Goal: Task Accomplishment & Management: Manage account settings

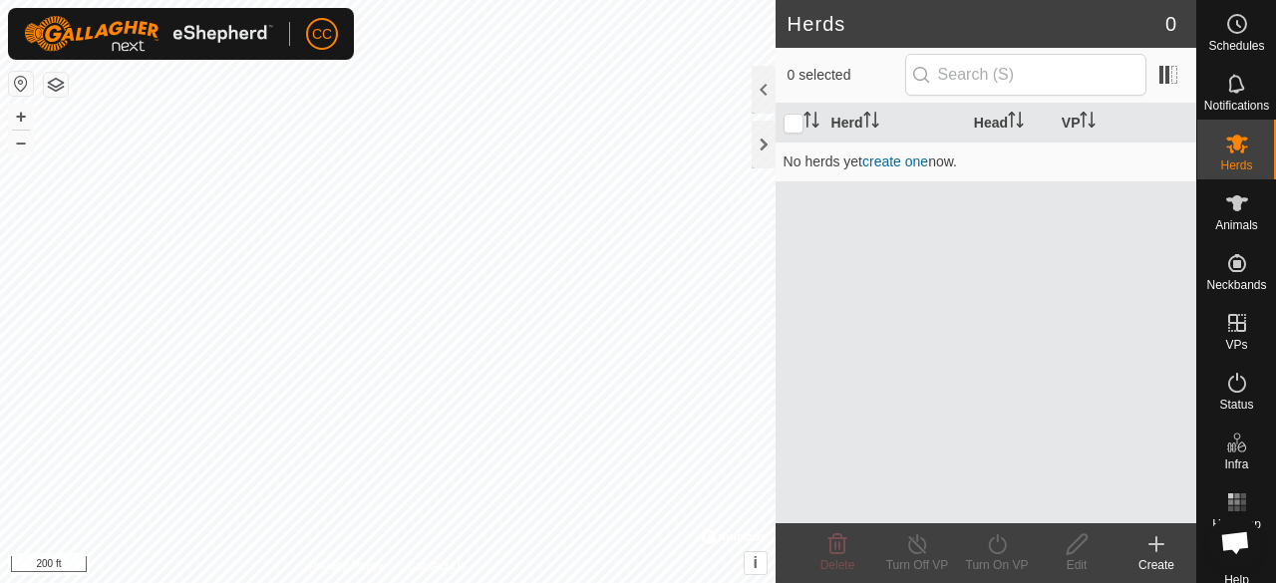
click at [901, 162] on link "create one" at bounding box center [895, 161] width 66 height 16
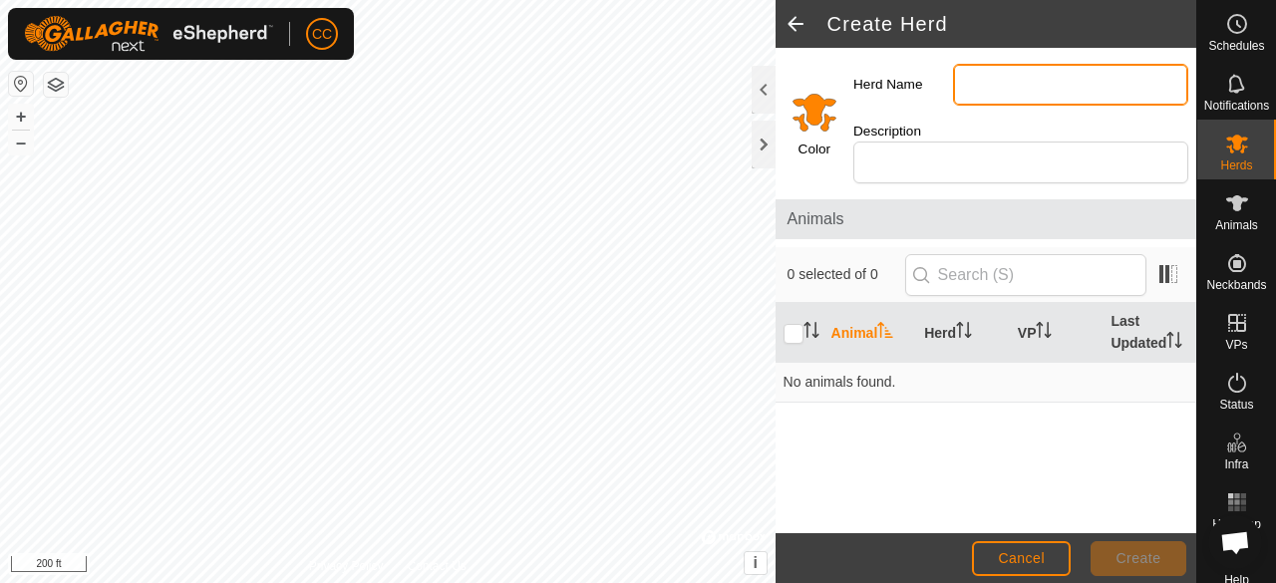
click at [1012, 79] on input "Herd Name" at bounding box center [1070, 85] width 235 height 42
type input "Main Herd"
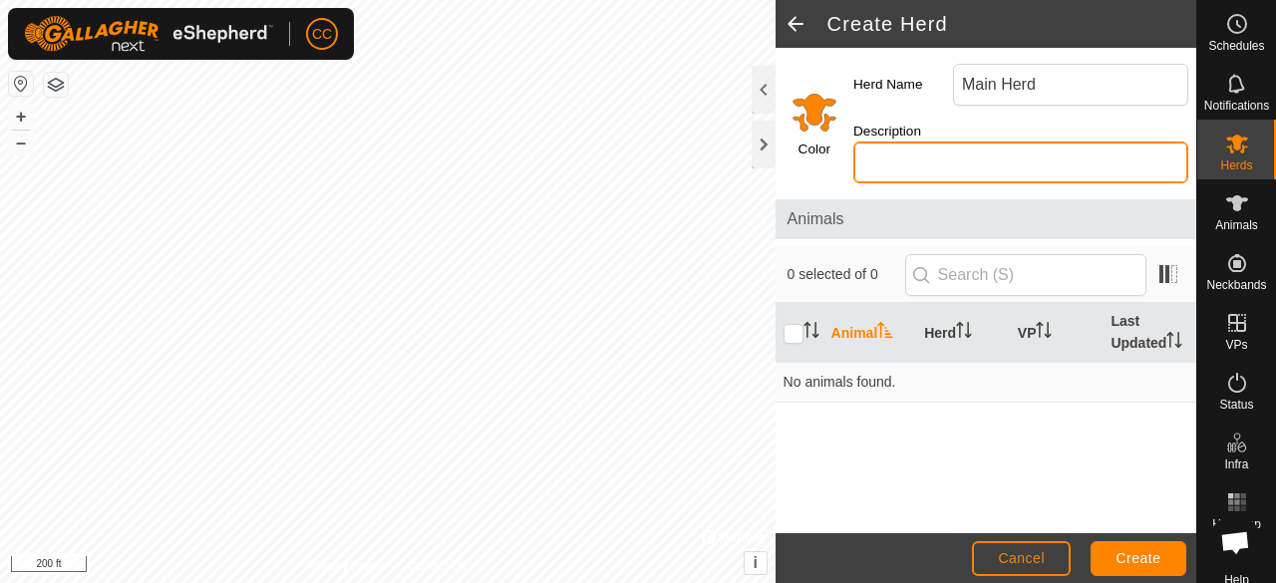
click at [893, 156] on input "Description" at bounding box center [1020, 163] width 335 height 42
type input "Main Herd"
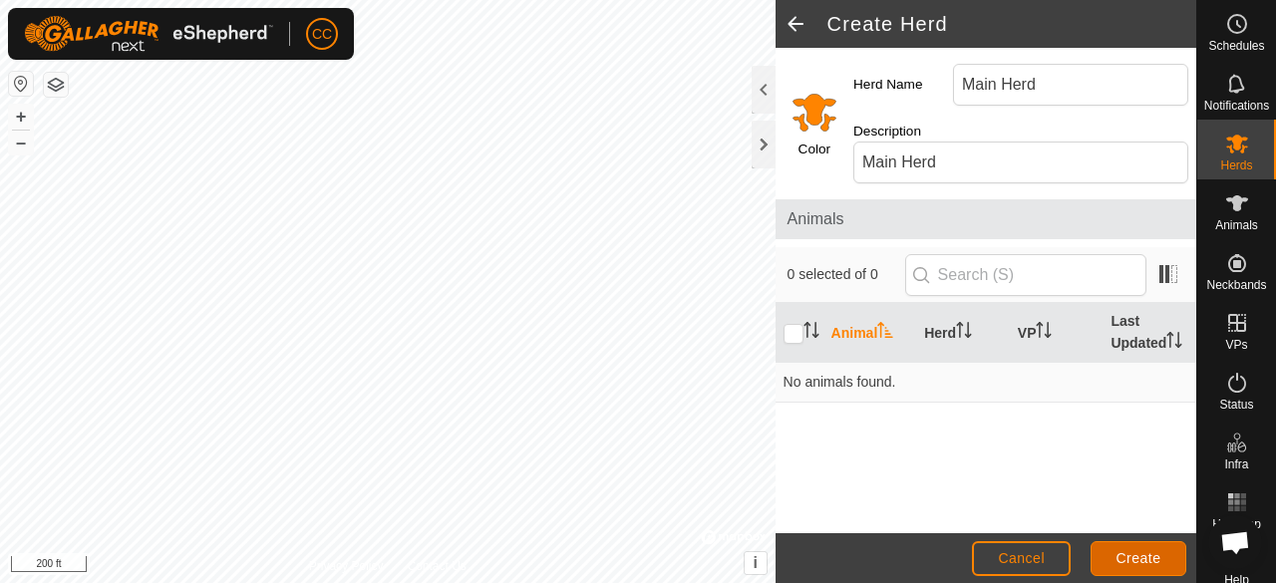
click at [1128, 569] on button "Create" at bounding box center [1138, 558] width 96 height 35
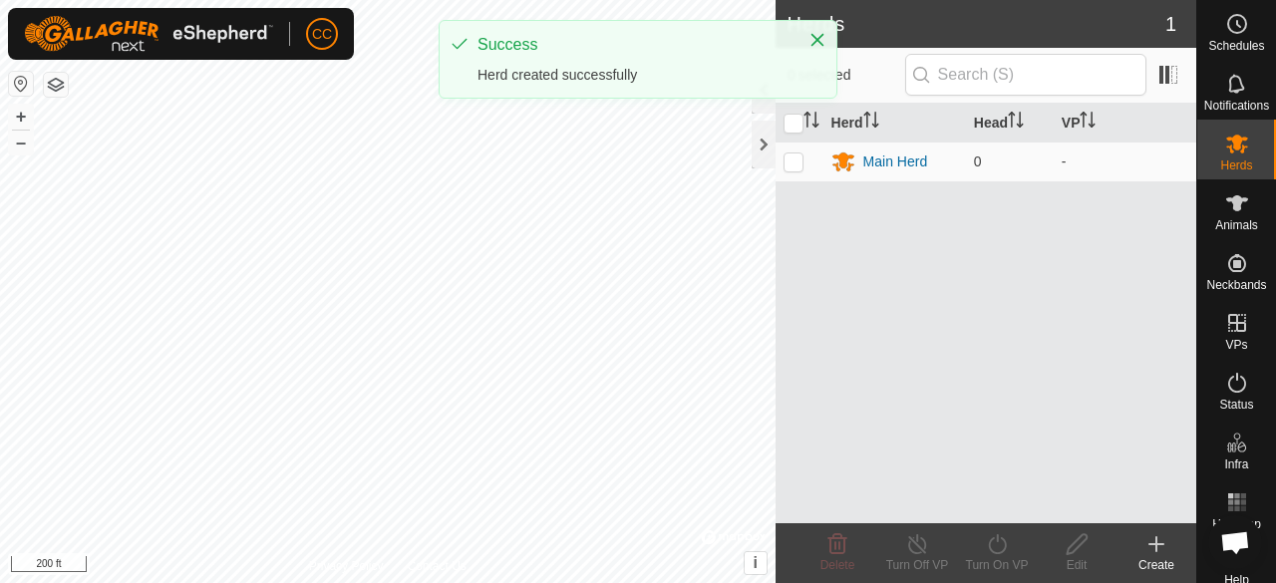
click at [851, 164] on icon at bounding box center [843, 162] width 22 height 19
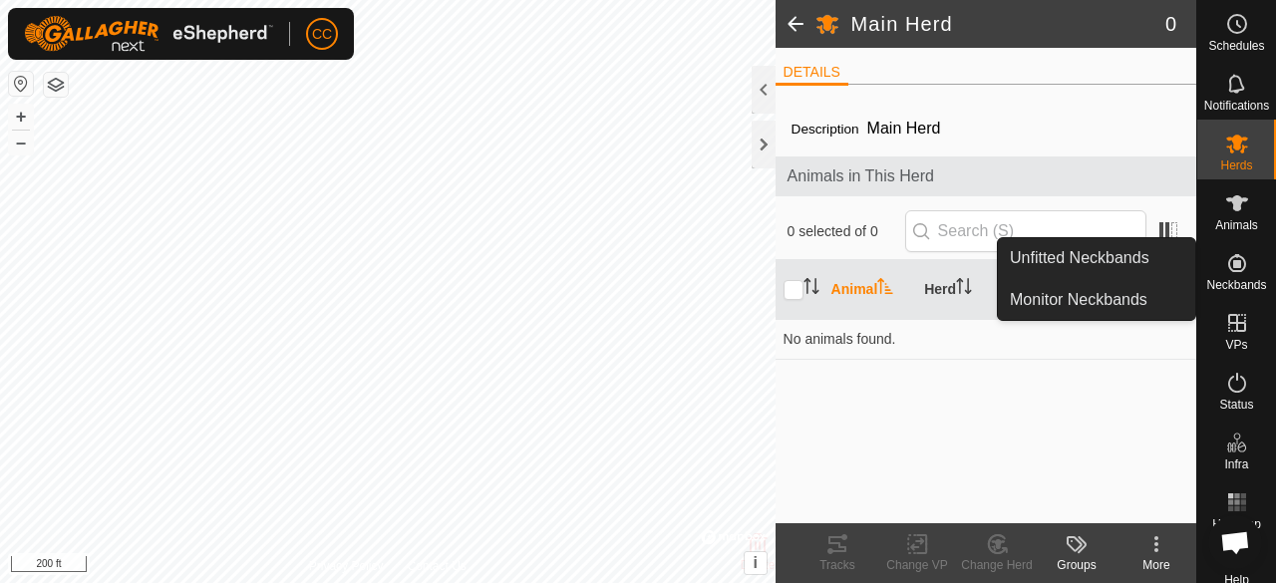
drag, startPoint x: 1224, startPoint y: 252, endPoint x: 1226, endPoint y: 270, distance: 18.1
click at [1228, 270] on icon at bounding box center [1237, 263] width 18 height 18
click at [1097, 258] on link "Unfitted Neckbands" at bounding box center [1096, 258] width 197 height 40
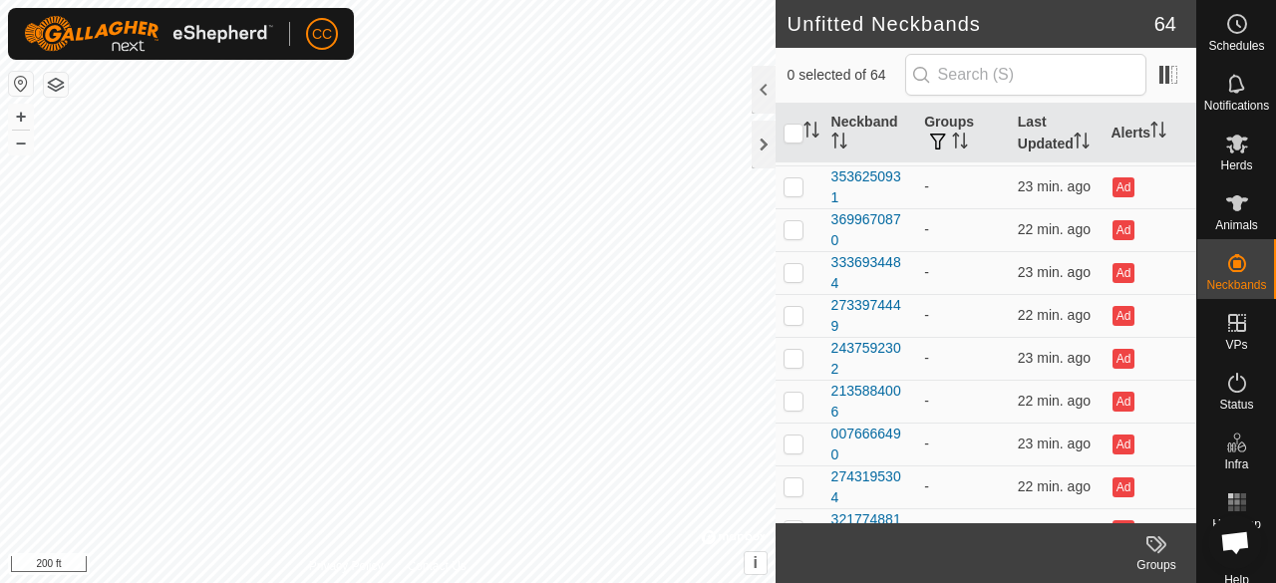
scroll to position [399, 0]
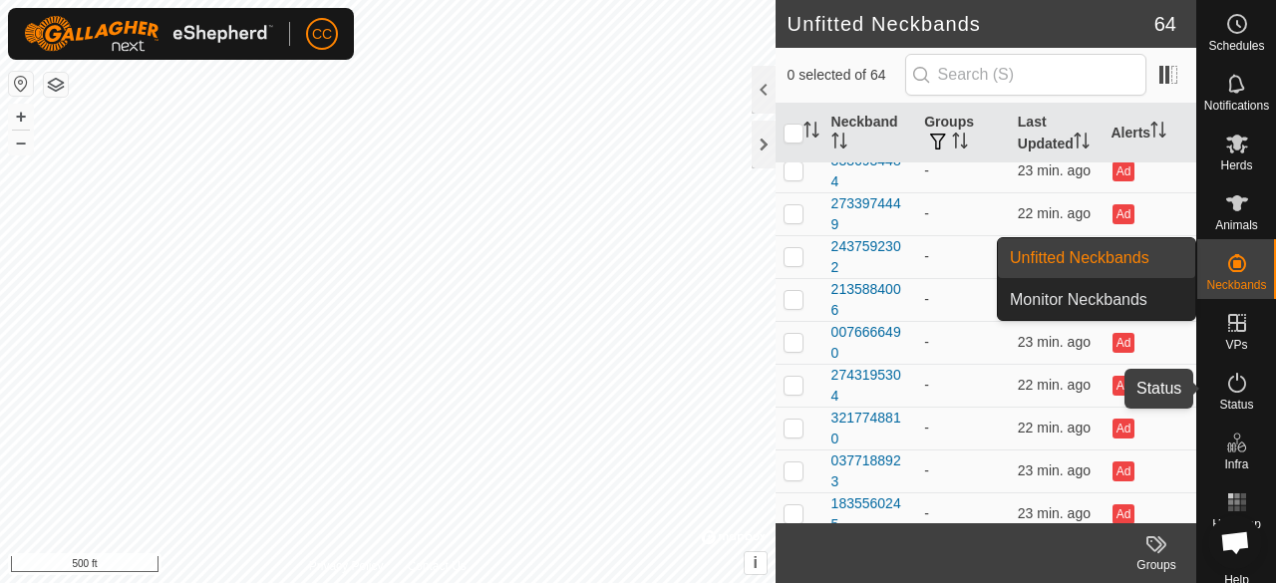
click at [1231, 389] on icon at bounding box center [1237, 383] width 24 height 24
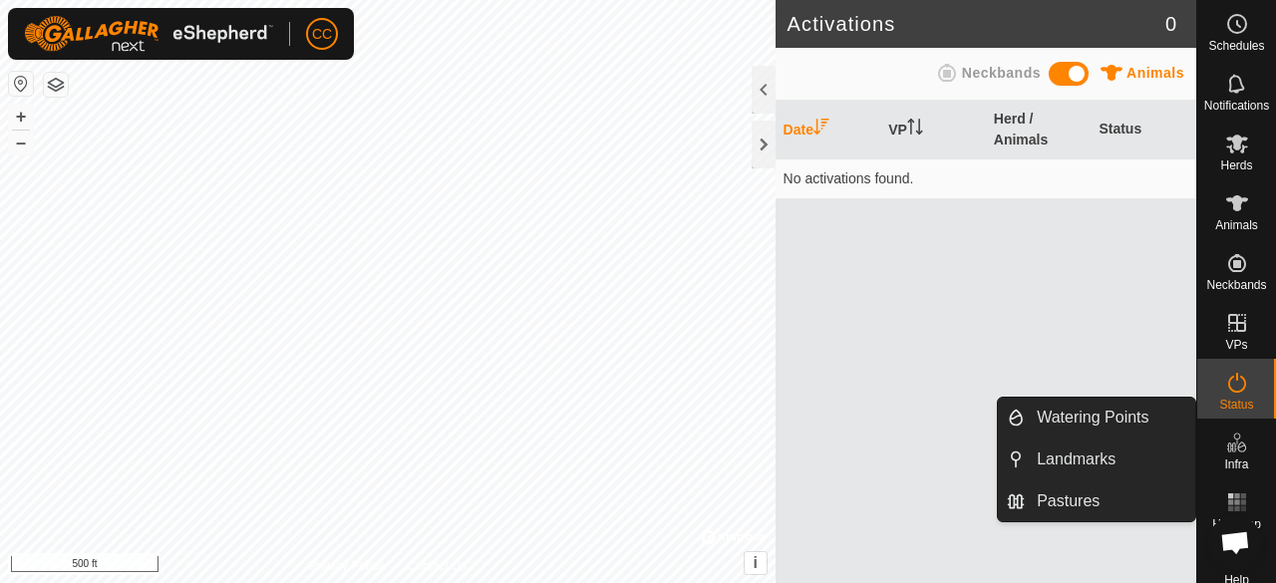
click at [1105, 497] on link "Pastures" at bounding box center [1110, 501] width 170 height 40
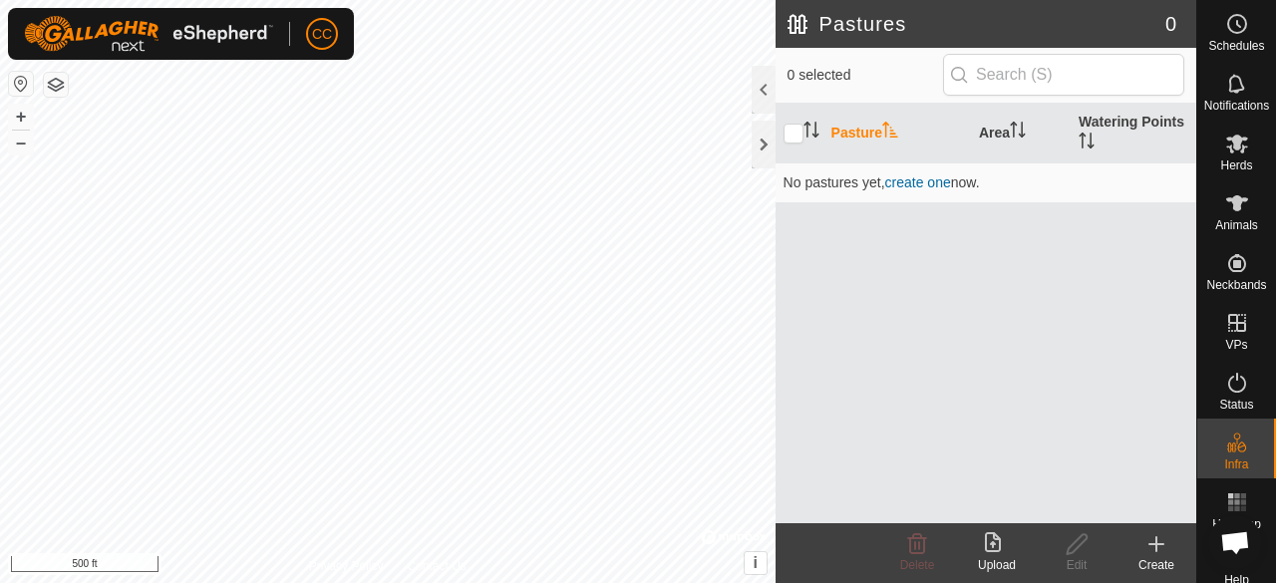
click at [923, 178] on span "create one" at bounding box center [918, 182] width 66 height 16
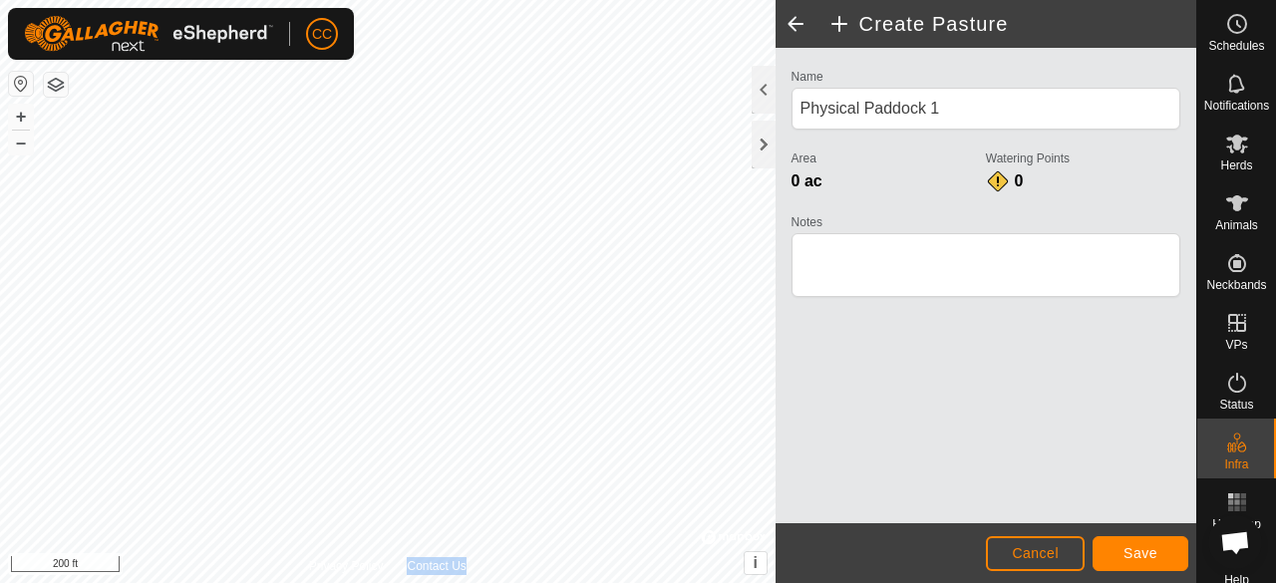
click at [532, 551] on div "Privacy Policy Contact Us + – ⇧ i © Mapbox , © OpenStreetMap , Improve this map…" at bounding box center [387, 291] width 775 height 583
click at [1053, 567] on button "Cancel" at bounding box center [1035, 553] width 99 height 35
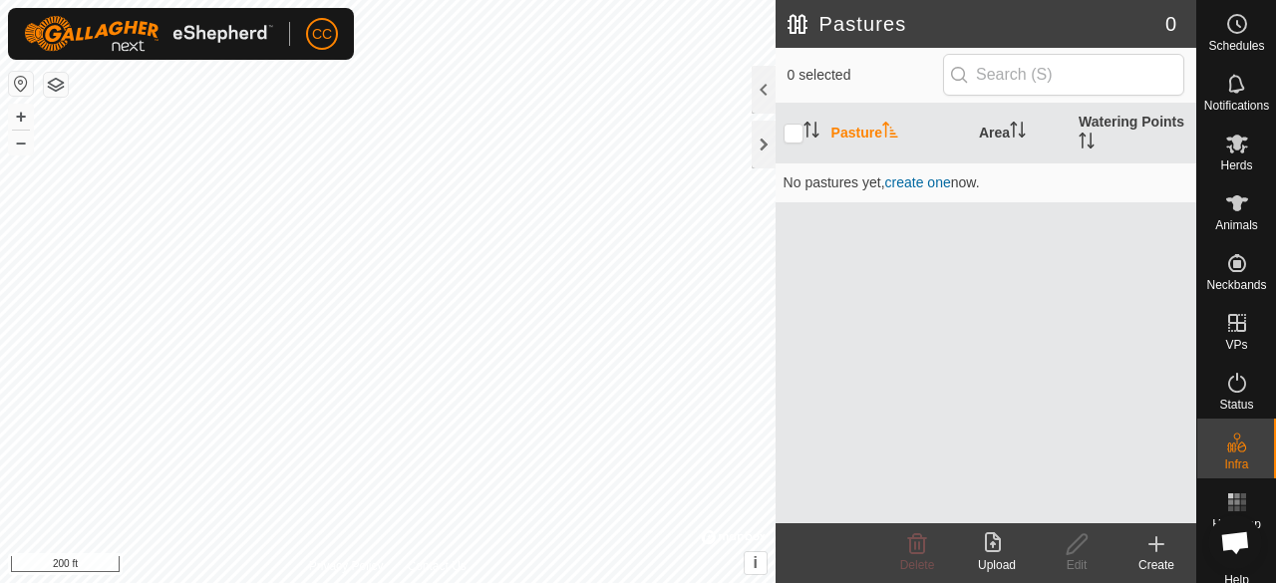
click at [942, 181] on span "create one" at bounding box center [918, 182] width 66 height 16
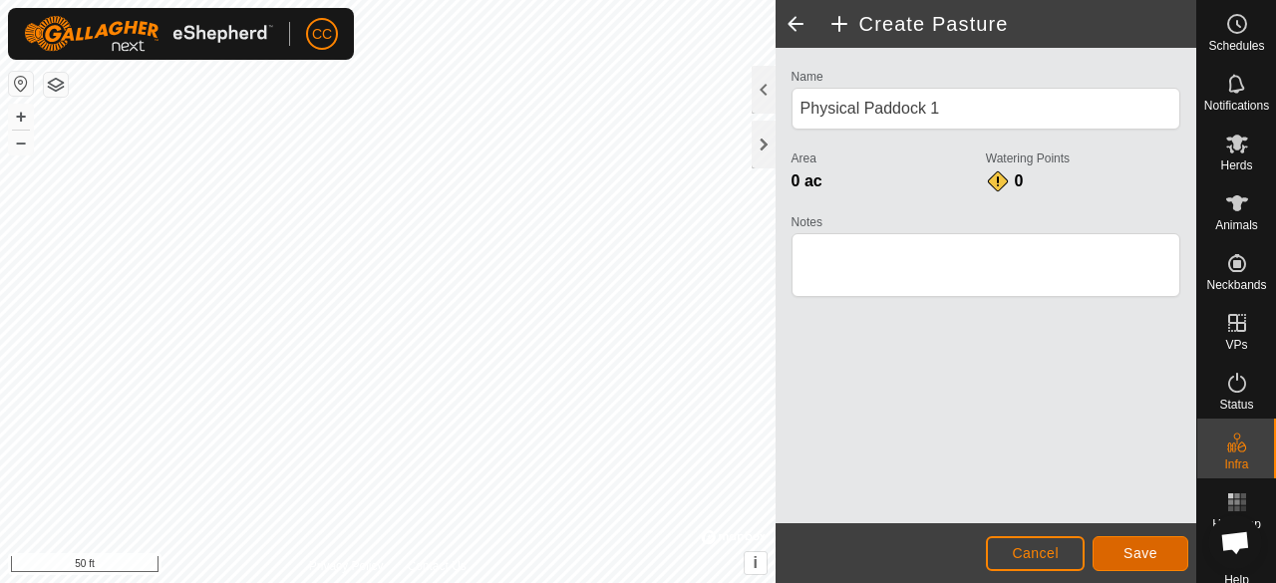
click at [1131, 550] on span "Save" at bounding box center [1140, 553] width 34 height 16
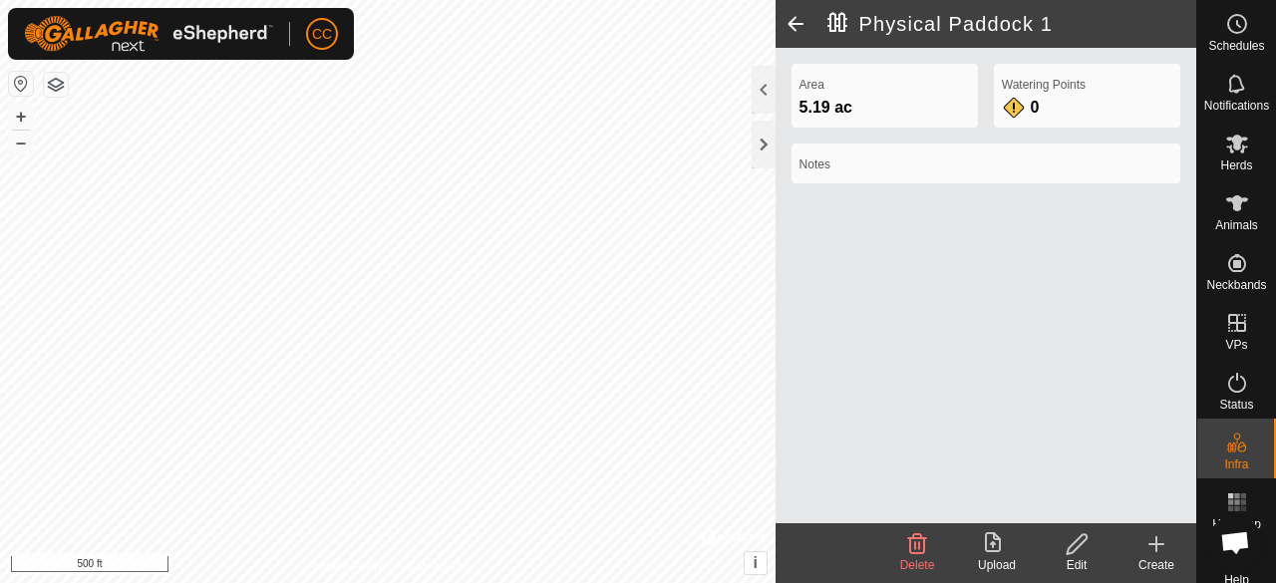
click at [1074, 110] on div "Watering Points 0" at bounding box center [1087, 96] width 186 height 64
click at [1050, 110] on div "Watering Points 0" at bounding box center [1087, 96] width 186 height 64
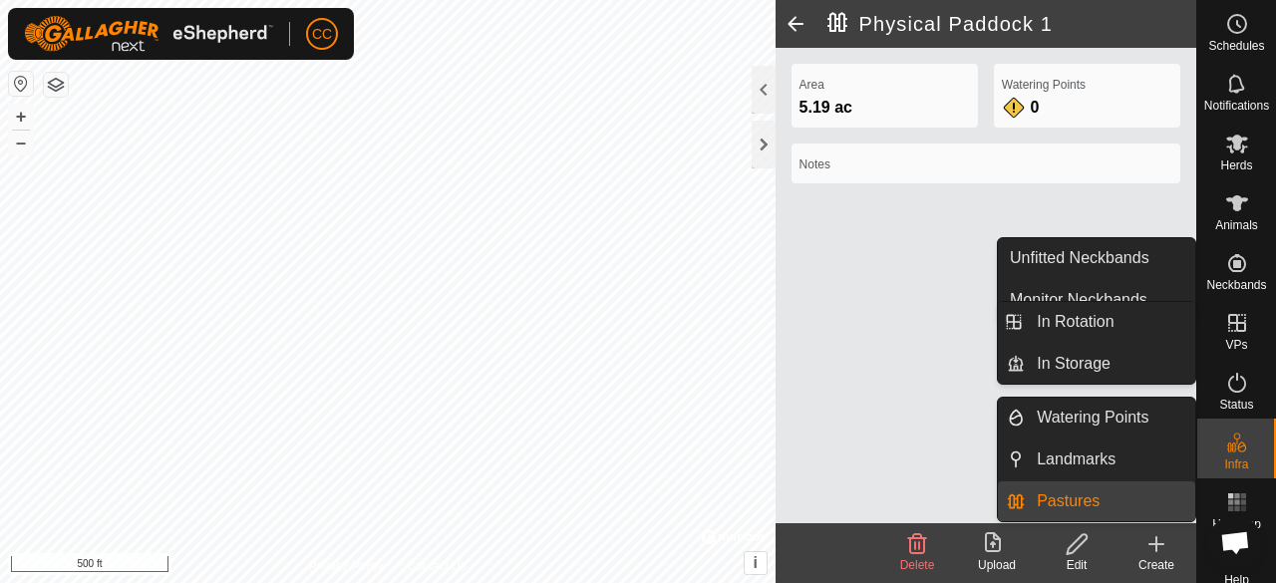
click at [1150, 421] on link "Watering Points" at bounding box center [1110, 418] width 170 height 40
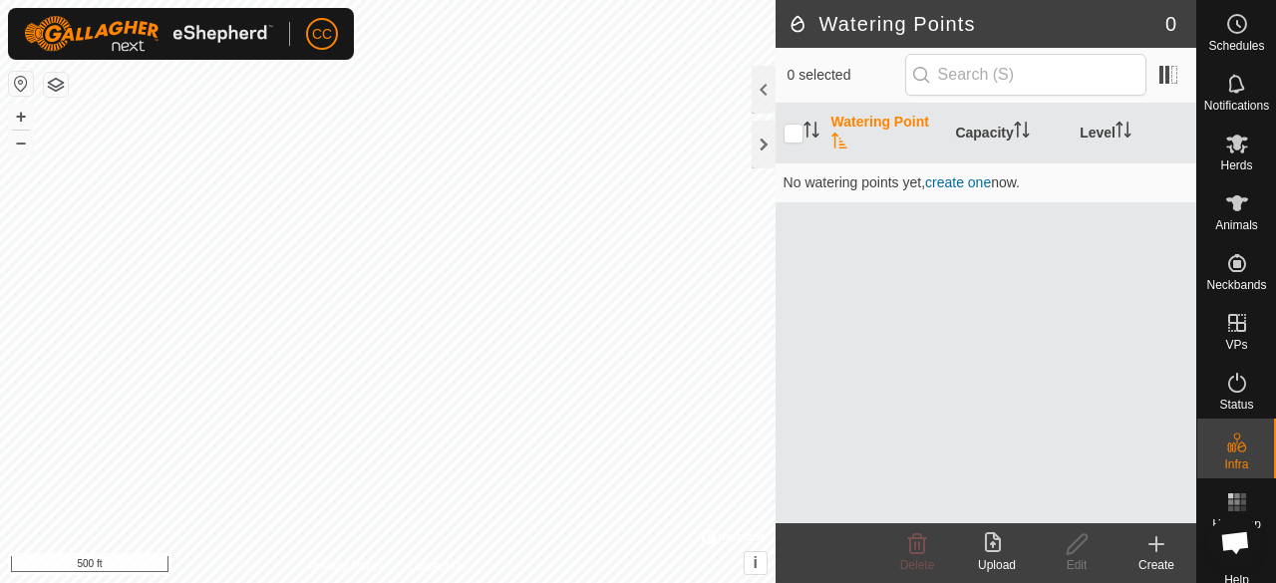
click at [957, 182] on link "create one" at bounding box center [958, 182] width 66 height 16
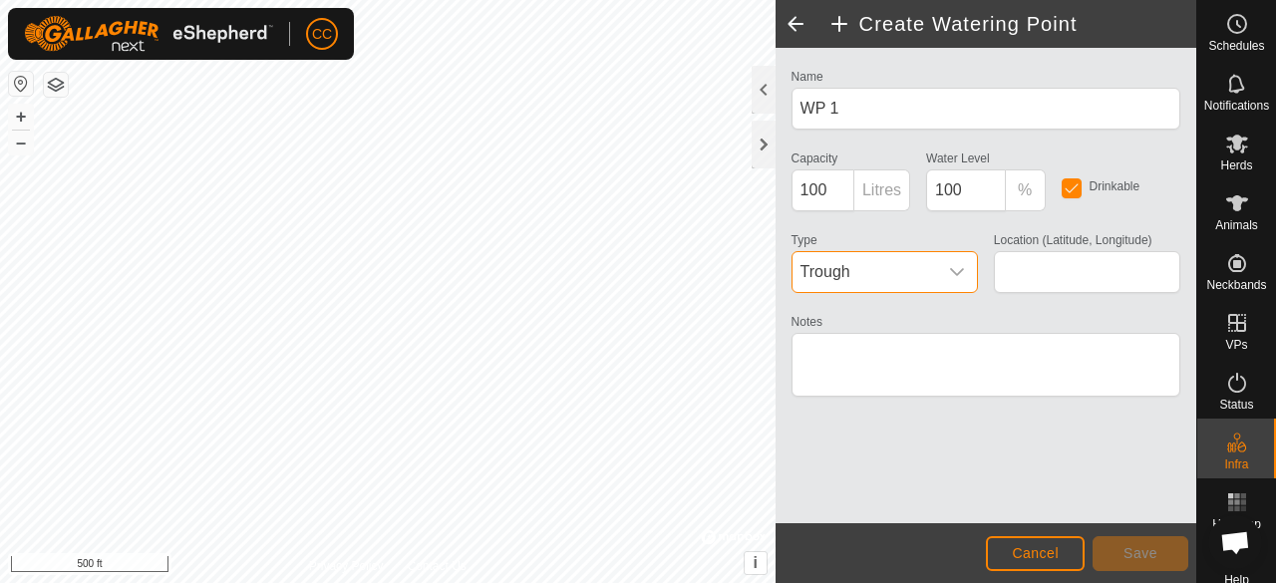
click at [883, 279] on span "Trough" at bounding box center [864, 272] width 145 height 40
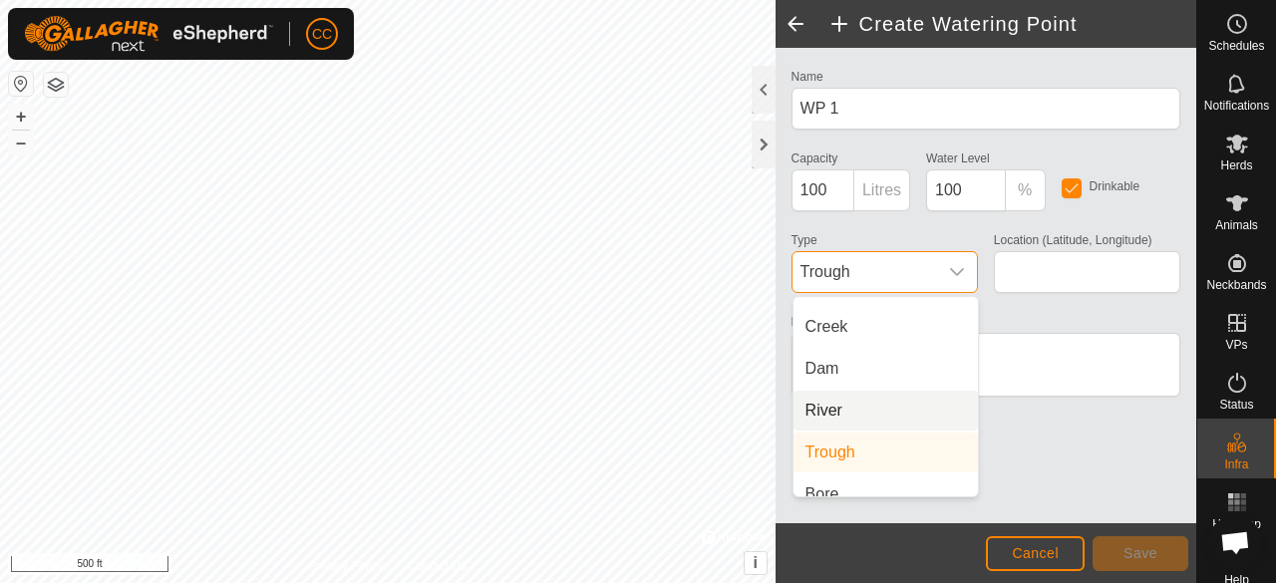
scroll to position [50, 0]
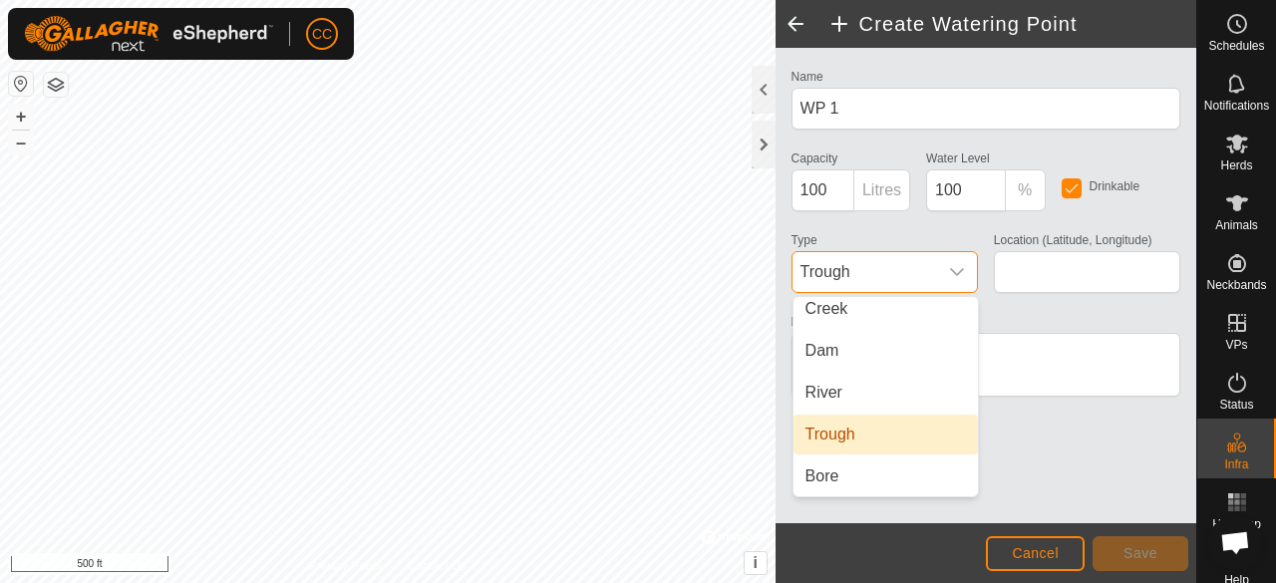
click at [887, 442] on li "Trough" at bounding box center [885, 435] width 184 height 40
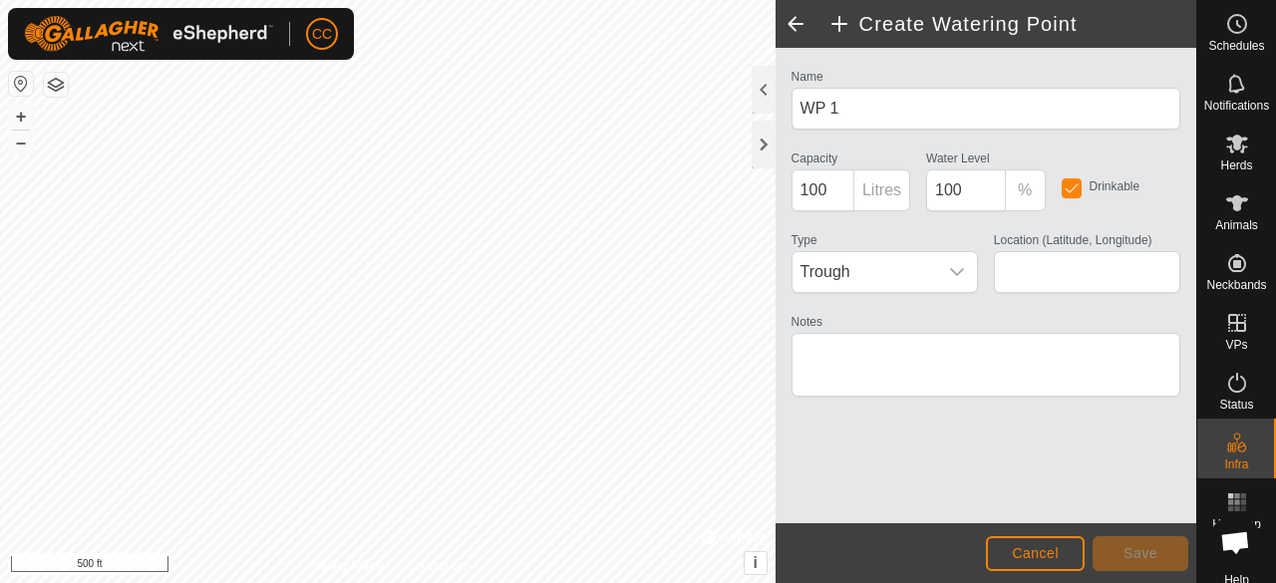
click at [871, 185] on p-inputgroup-addon "Litres" at bounding box center [882, 190] width 56 height 42
drag, startPoint x: 835, startPoint y: 187, endPoint x: 790, endPoint y: 197, distance: 45.9
click at [791, 197] on input "100" at bounding box center [822, 190] width 63 height 42
type input "37.452908, -79.909401"
click at [1138, 560] on span "Save" at bounding box center [1140, 553] width 34 height 16
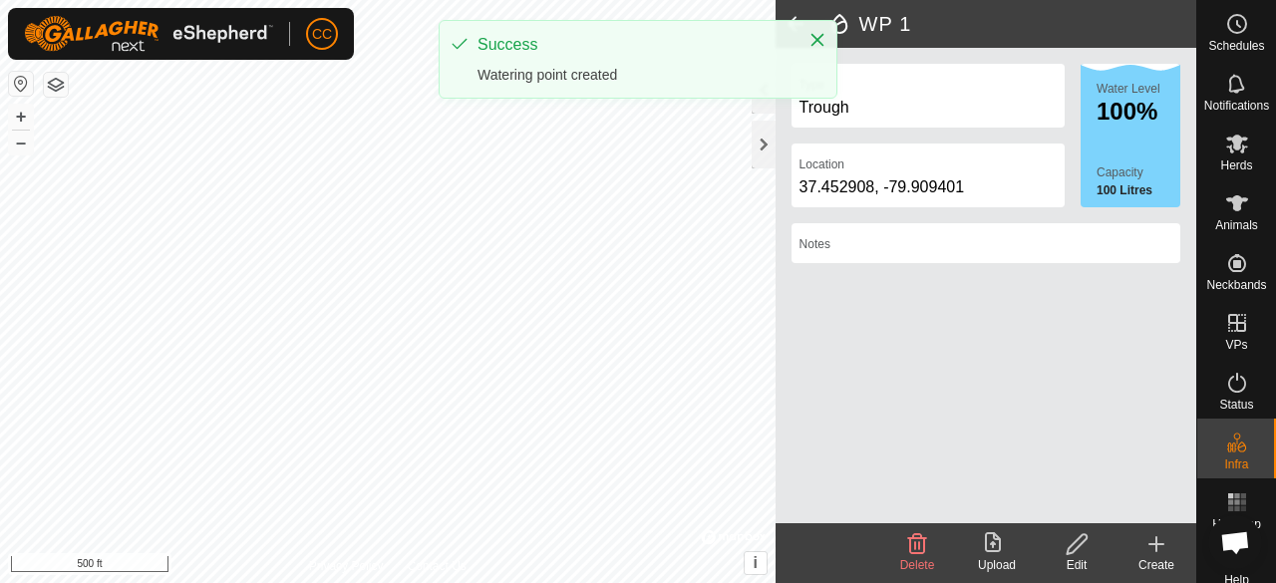
click at [823, 44] on icon "Close" at bounding box center [817, 40] width 16 height 16
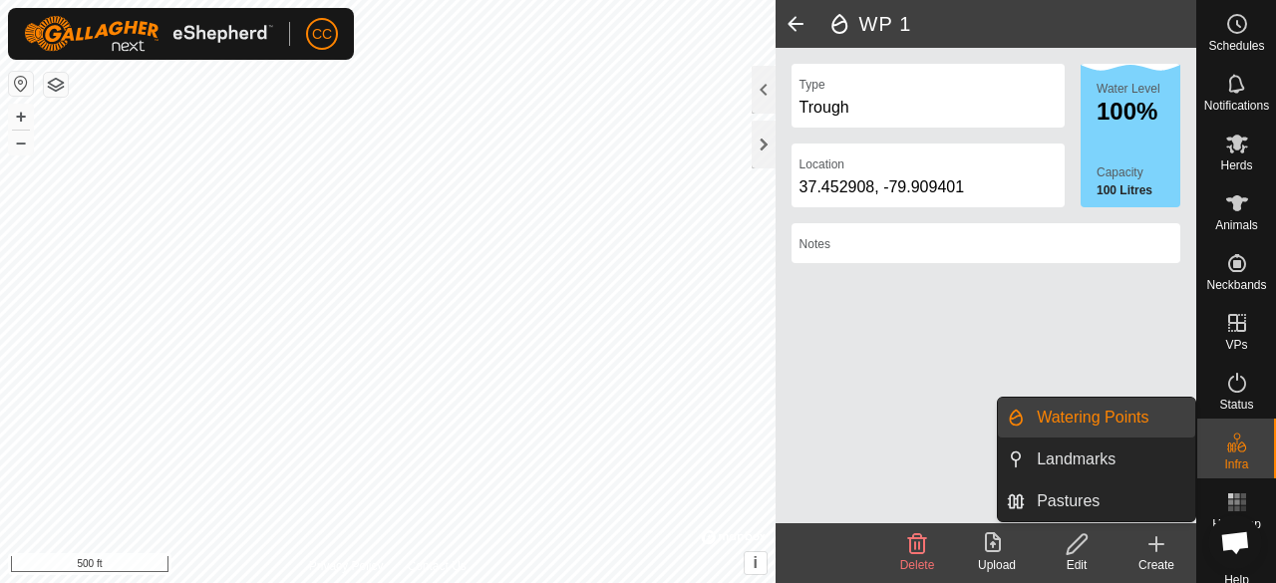
click at [1109, 501] on link "Pastures" at bounding box center [1110, 501] width 170 height 40
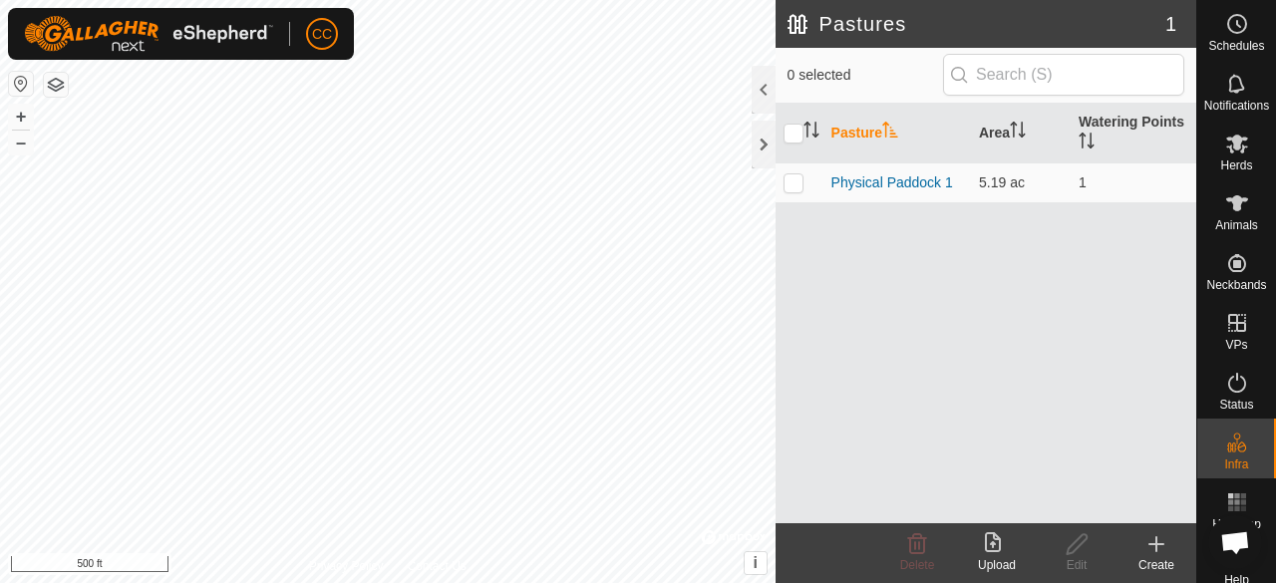
click at [788, 178] on p-checkbox at bounding box center [793, 182] width 20 height 16
checkbox input "true"
click at [789, 184] on p-checkbox at bounding box center [793, 182] width 20 height 16
checkbox input "false"
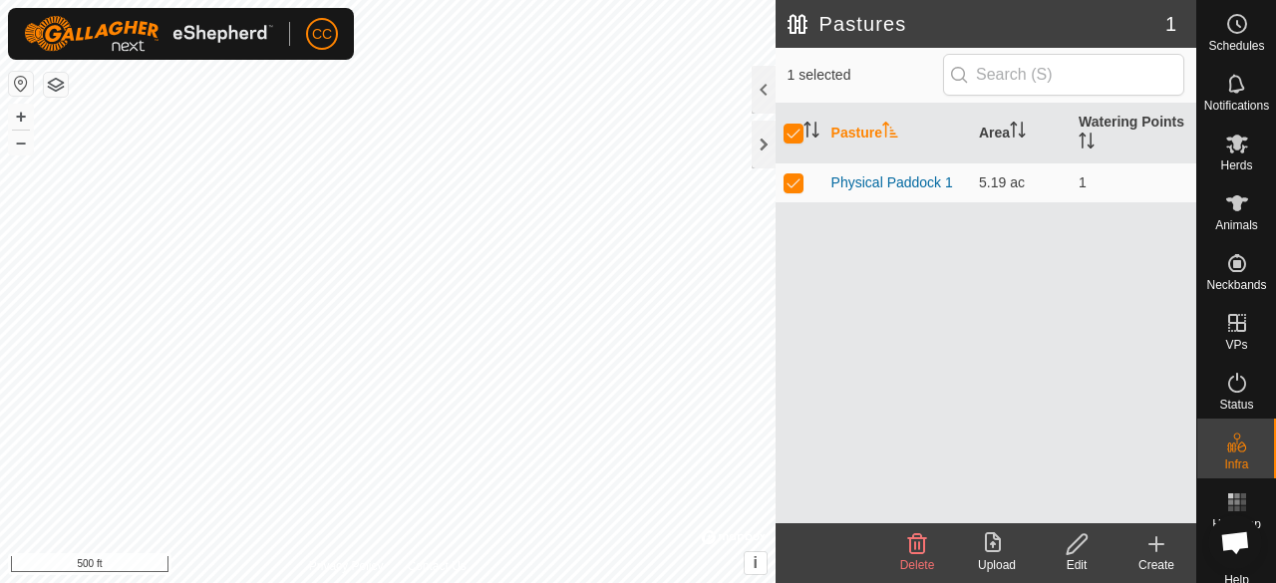
checkbox input "false"
click at [848, 184] on link "Physical Paddock 1" at bounding box center [892, 182] width 122 height 16
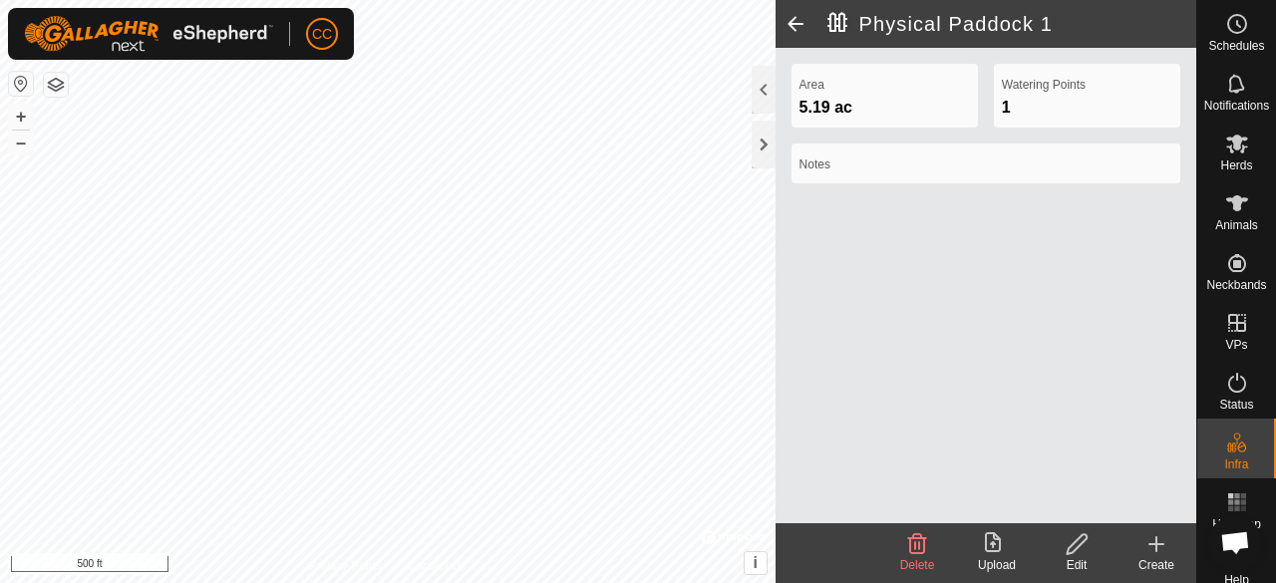
click at [792, 19] on span at bounding box center [795, 24] width 40 height 48
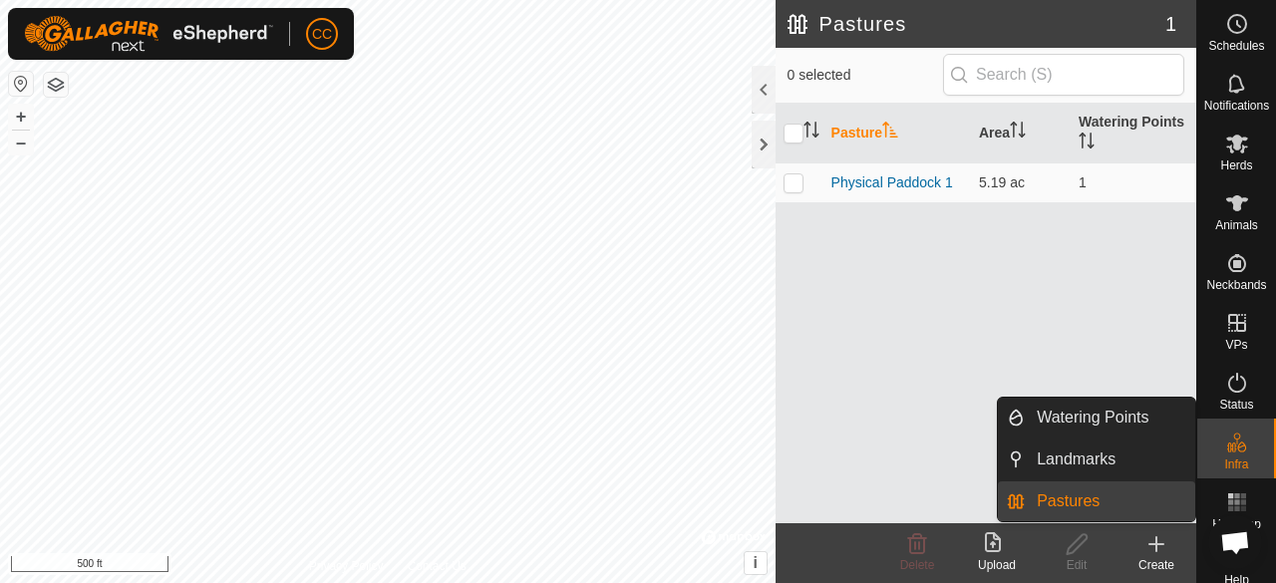
click at [1232, 439] on icon at bounding box center [1237, 443] width 24 height 24
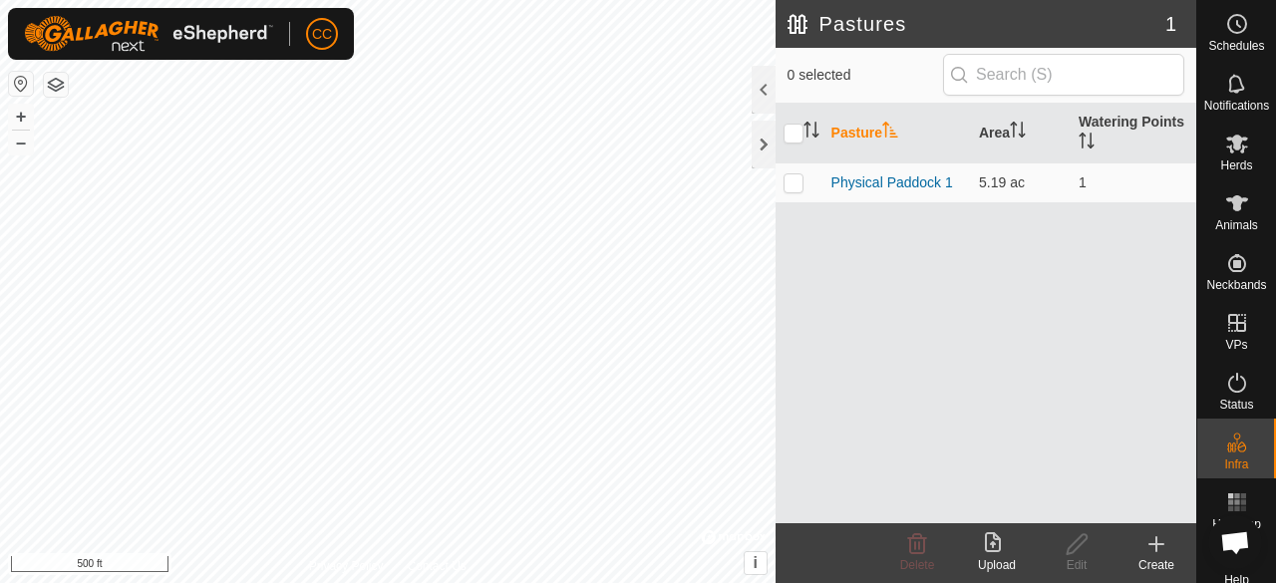
click at [1023, 233] on div "Pasture Area Watering Points Physical Paddock 1 5.19 ac 1" at bounding box center [985, 314] width 421 height 420
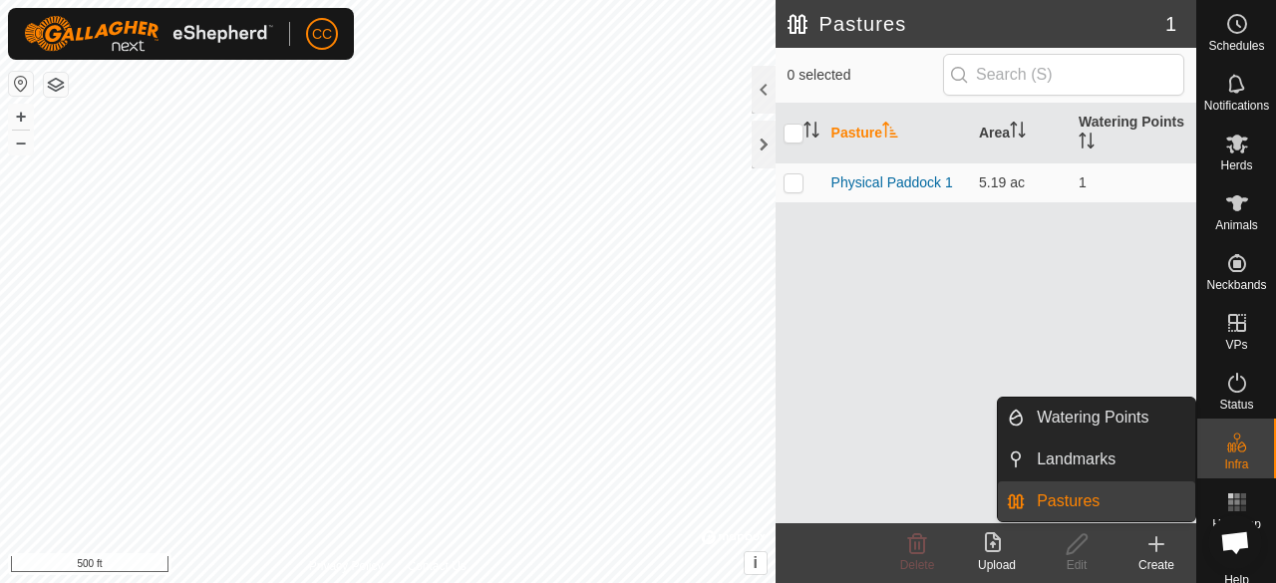
click at [1128, 506] on link "Pastures" at bounding box center [1110, 501] width 170 height 40
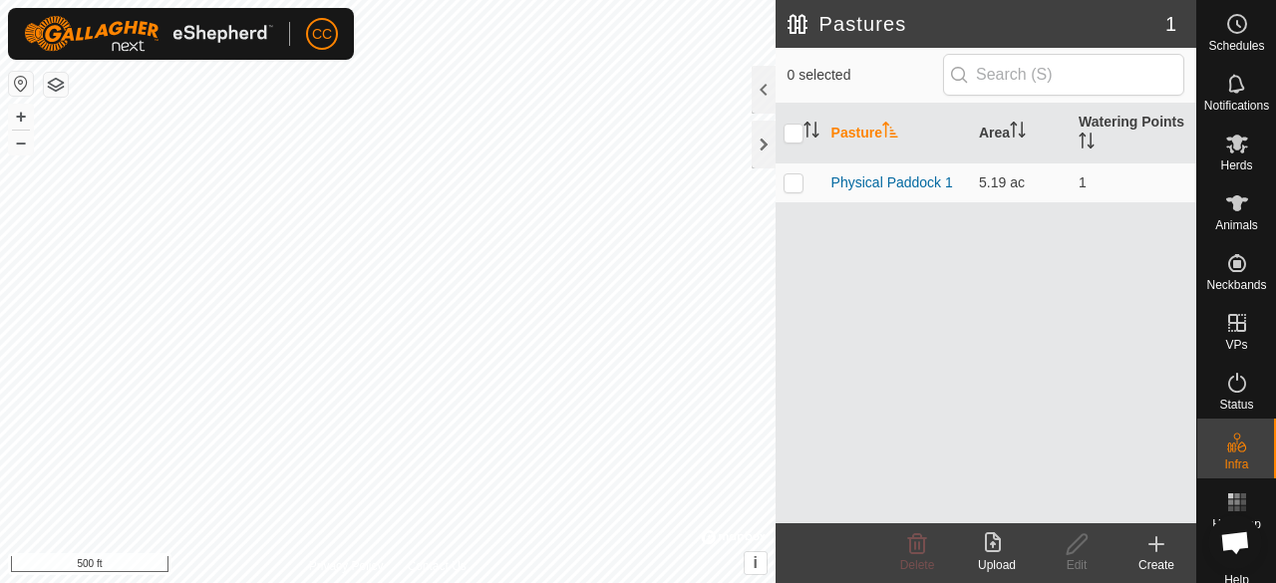
click at [1161, 557] on div "Create" at bounding box center [1156, 565] width 80 height 18
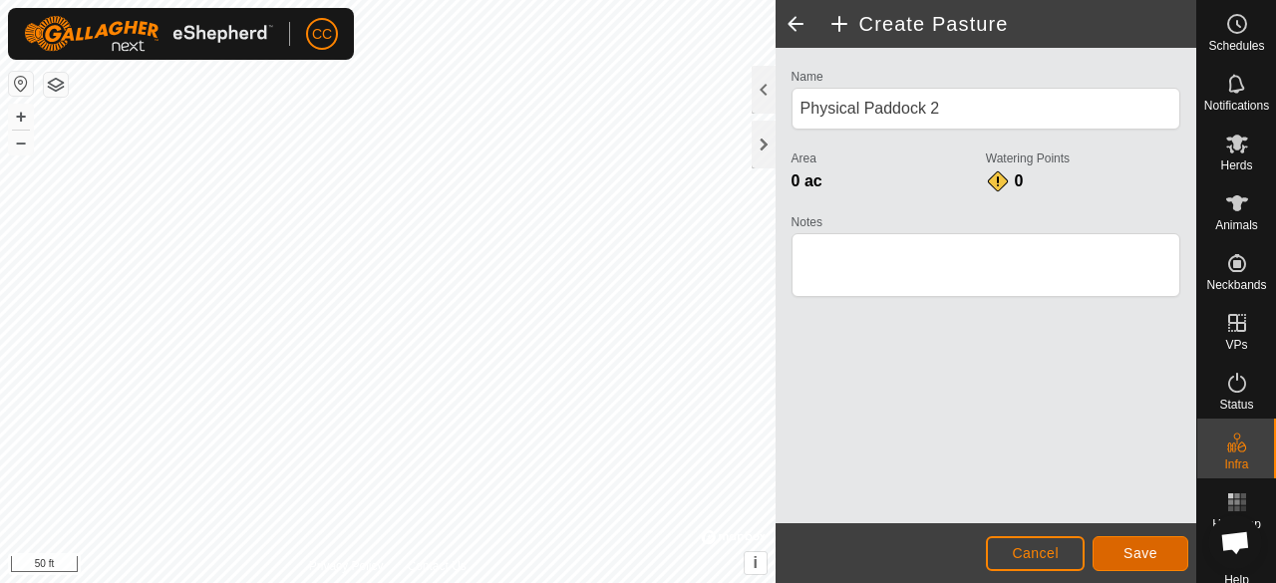
click at [1164, 550] on button "Save" at bounding box center [1140, 553] width 96 height 35
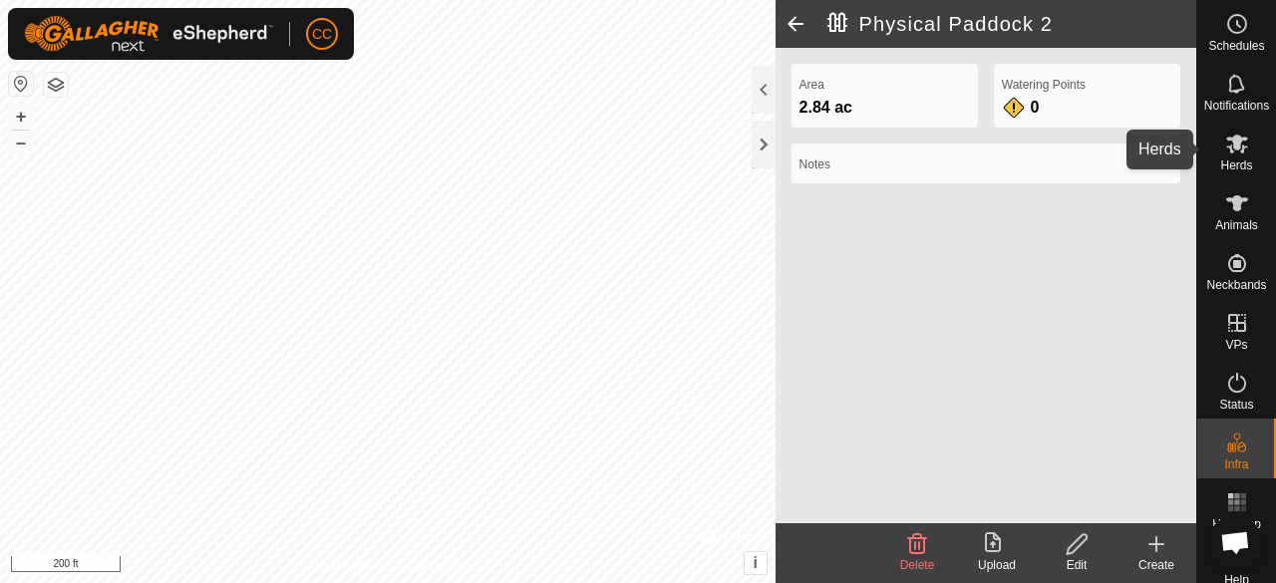
click at [1237, 153] on icon at bounding box center [1237, 144] width 24 height 24
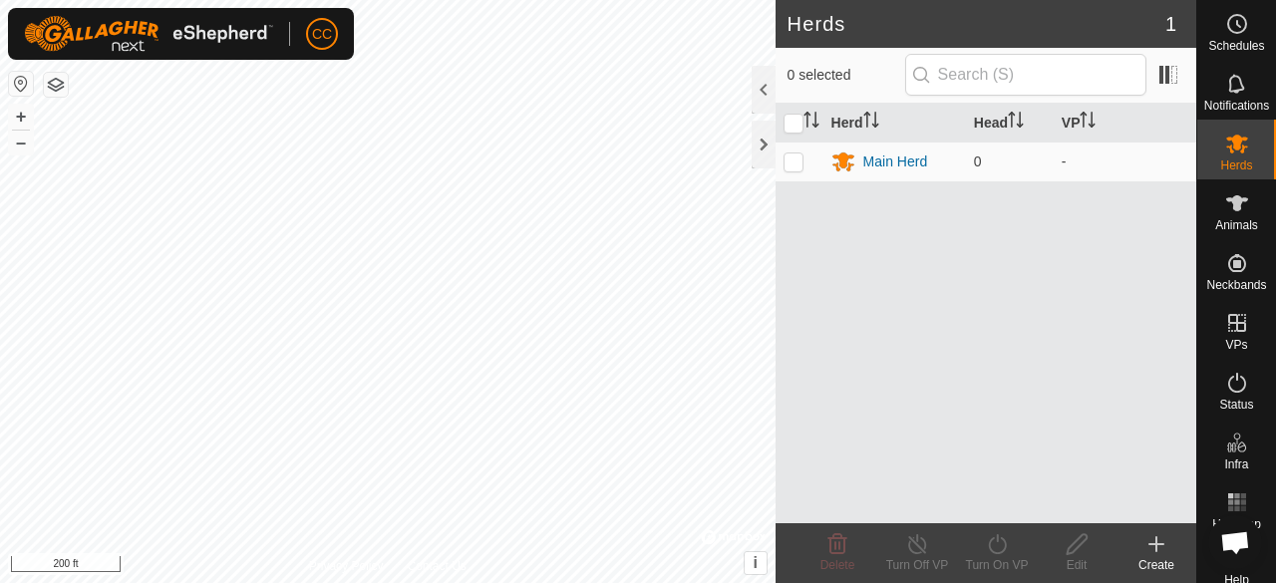
click at [1237, 153] on icon at bounding box center [1237, 144] width 24 height 24
click at [1230, 30] on icon at bounding box center [1237, 24] width 24 height 24
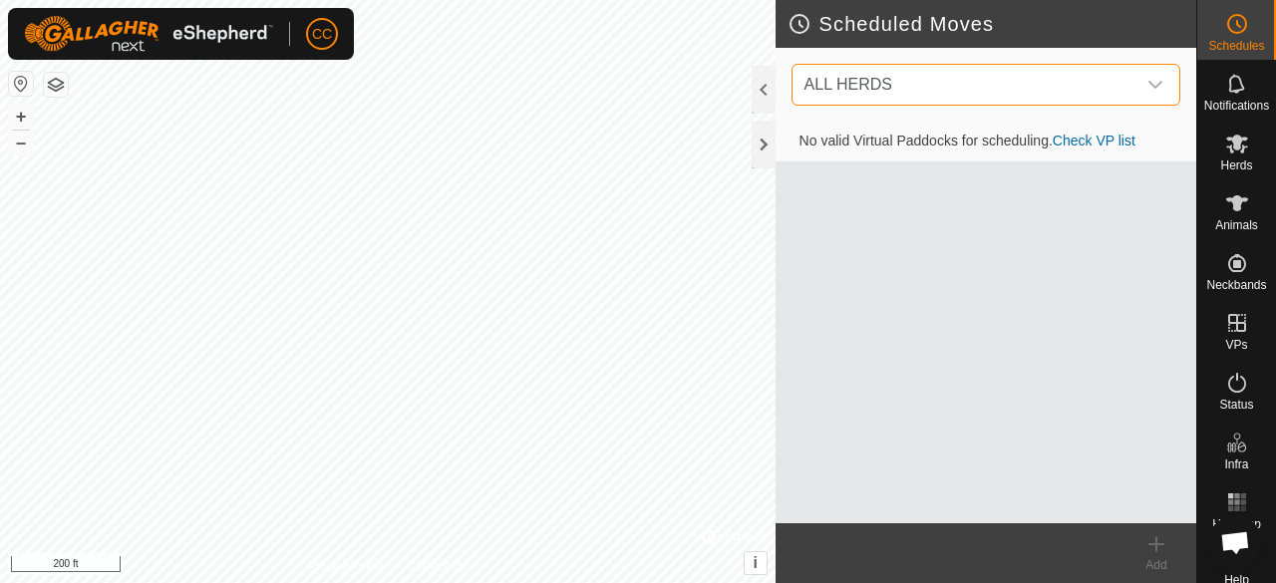
click at [923, 71] on span "ALL HERDS" at bounding box center [965, 85] width 339 height 40
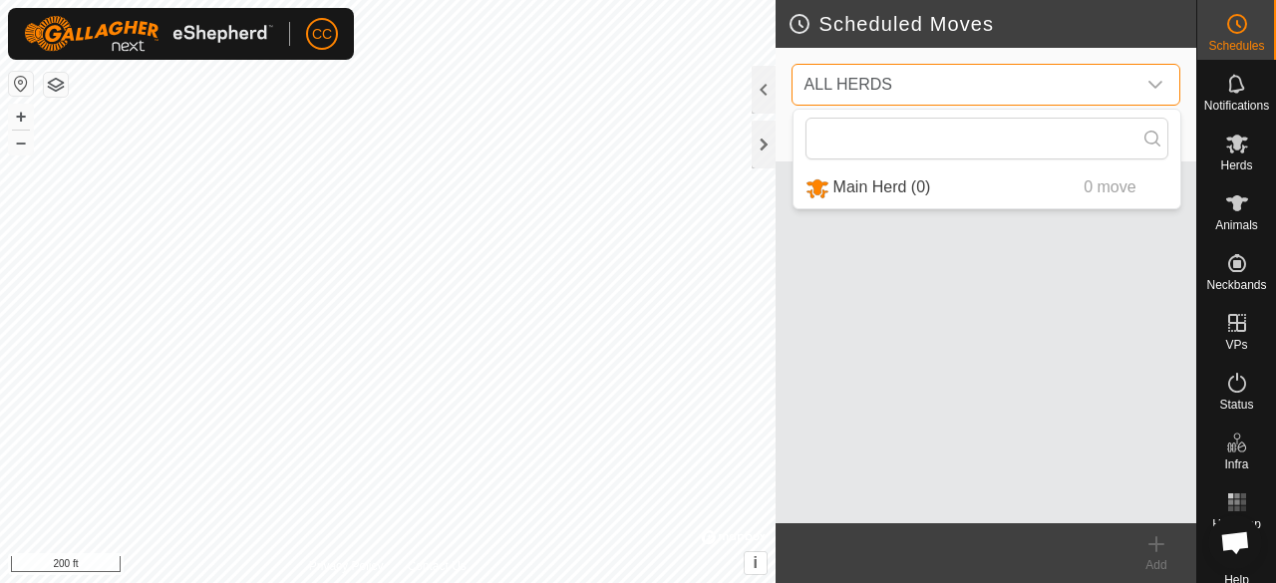
click at [970, 70] on span "ALL HERDS" at bounding box center [965, 85] width 339 height 40
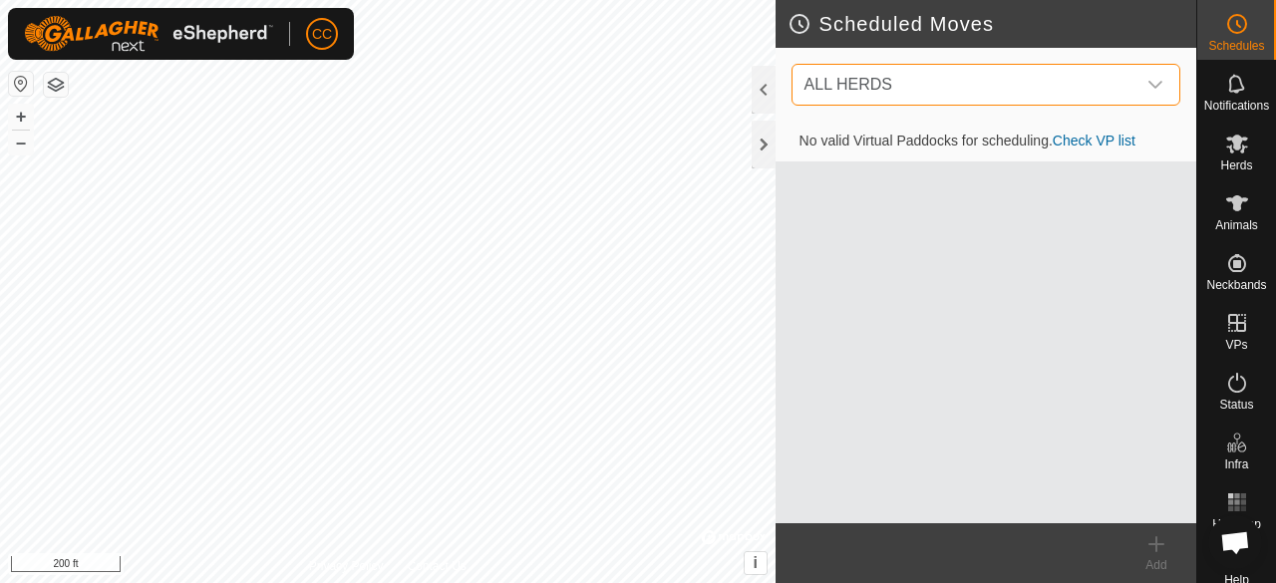
click at [952, 88] on span "ALL HERDS" at bounding box center [965, 85] width 339 height 40
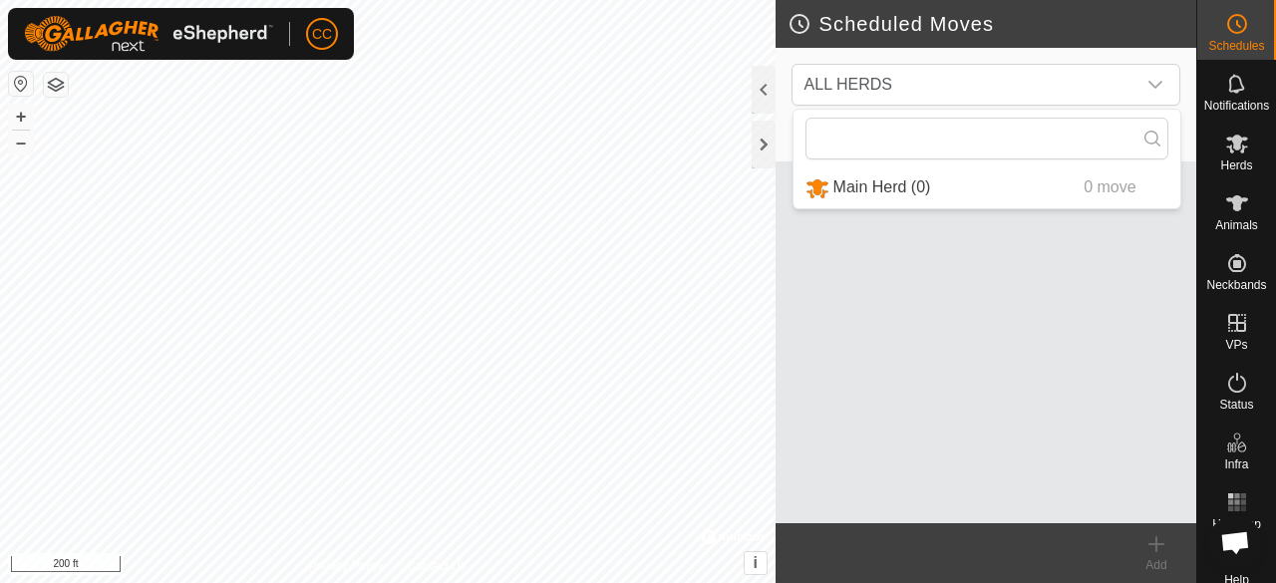
click at [899, 149] on input "text" at bounding box center [986, 139] width 363 height 42
click at [883, 195] on li "Main Herd (0) 0 move" at bounding box center [986, 187] width 387 height 41
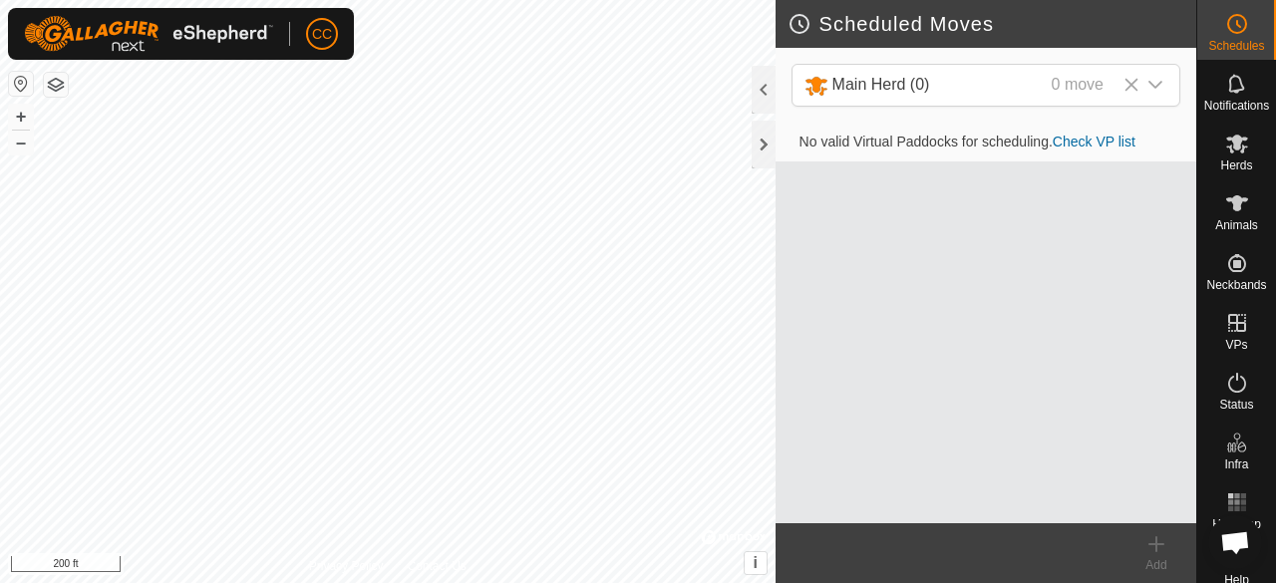
click at [1076, 147] on link "Check VP list" at bounding box center [1094, 142] width 83 height 16
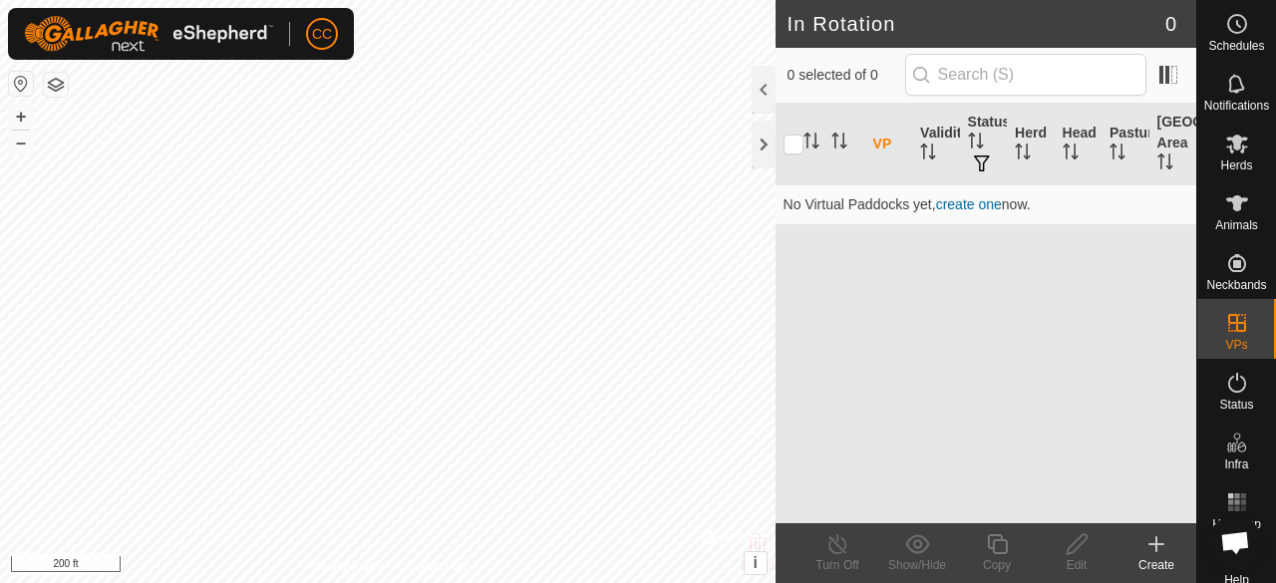
click at [968, 200] on link "create one" at bounding box center [969, 204] width 66 height 16
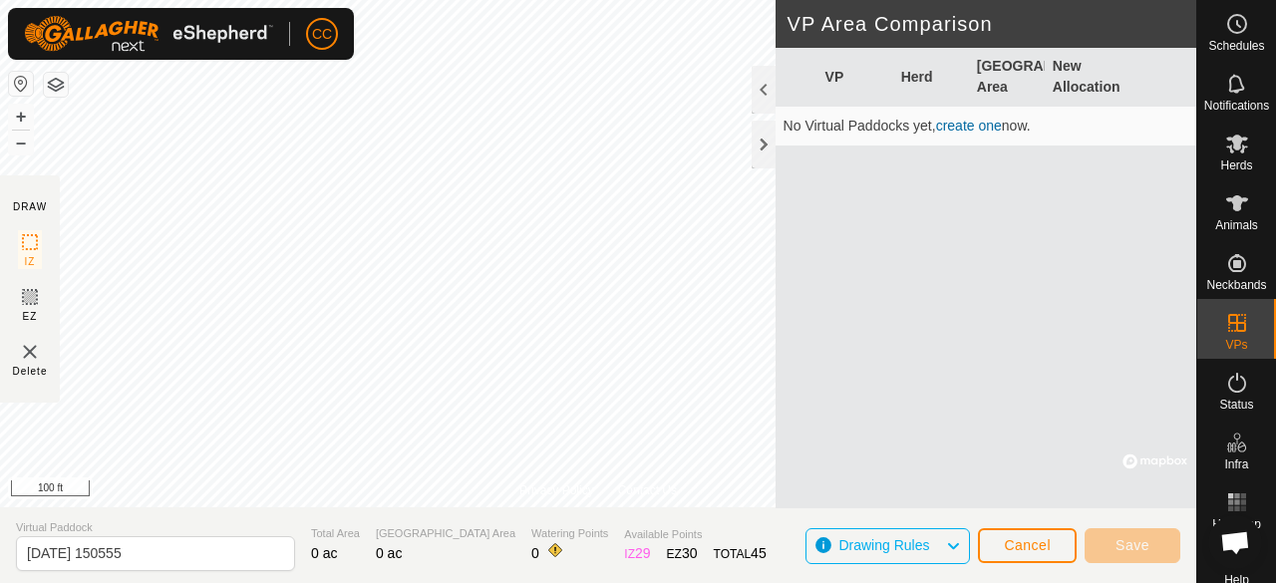
click at [946, 547] on icon at bounding box center [953, 546] width 16 height 26
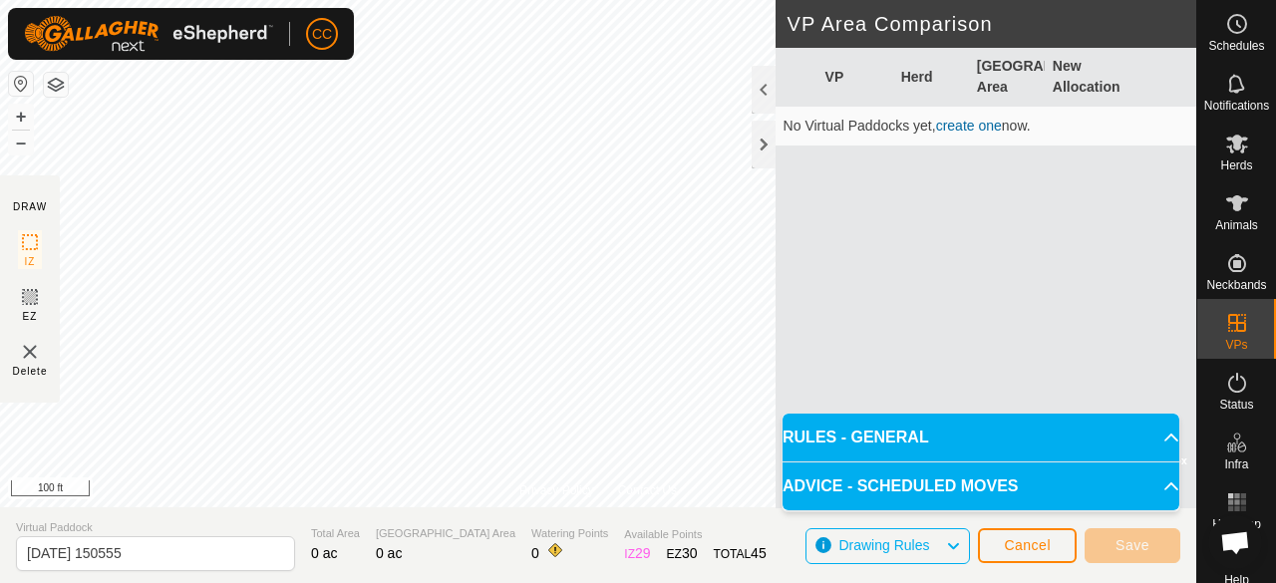
click at [965, 485] on p-accordion-header "ADVICE - SCHEDULED MOVES" at bounding box center [980, 486] width 397 height 48
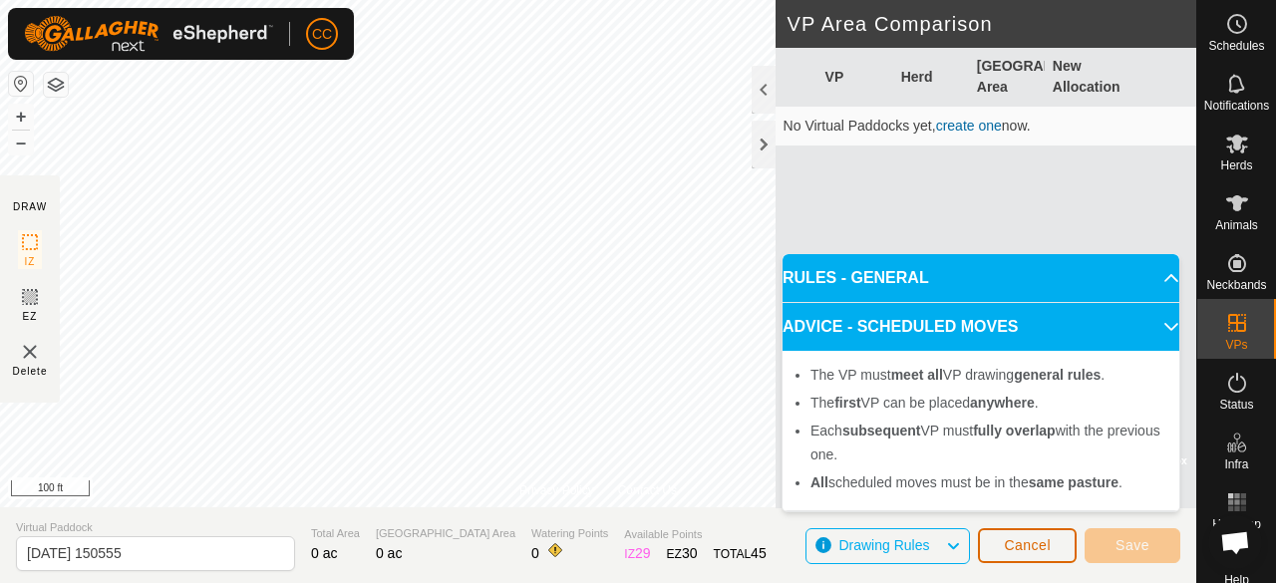
click at [999, 556] on button "Cancel" at bounding box center [1027, 545] width 99 height 35
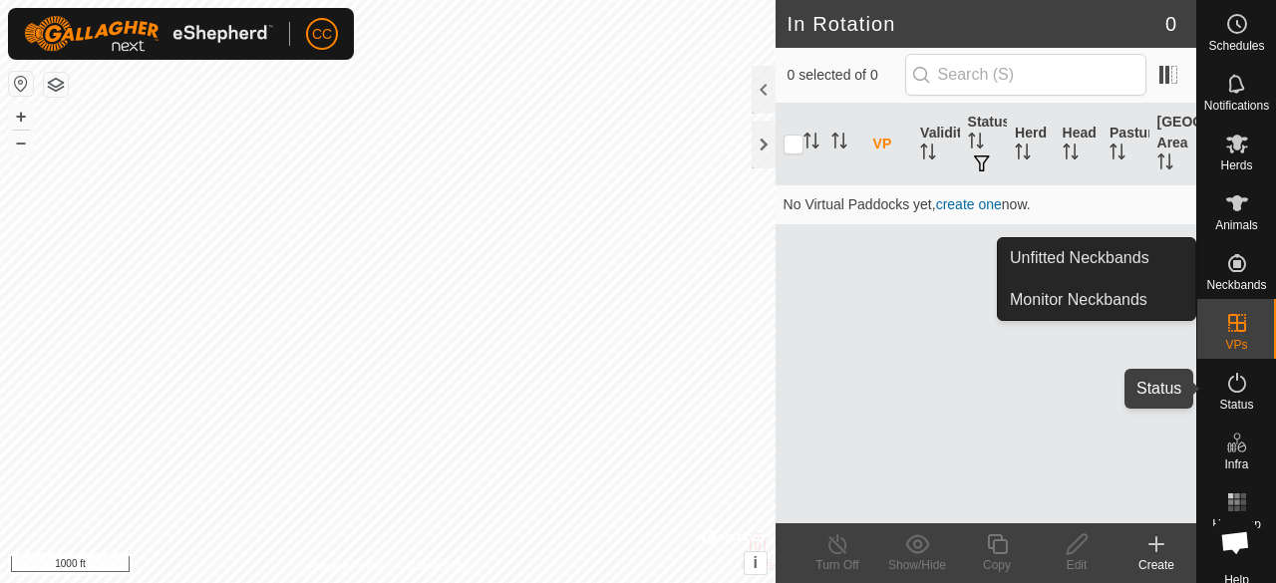
click at [1220, 403] on span "Status" at bounding box center [1236, 405] width 34 height 12
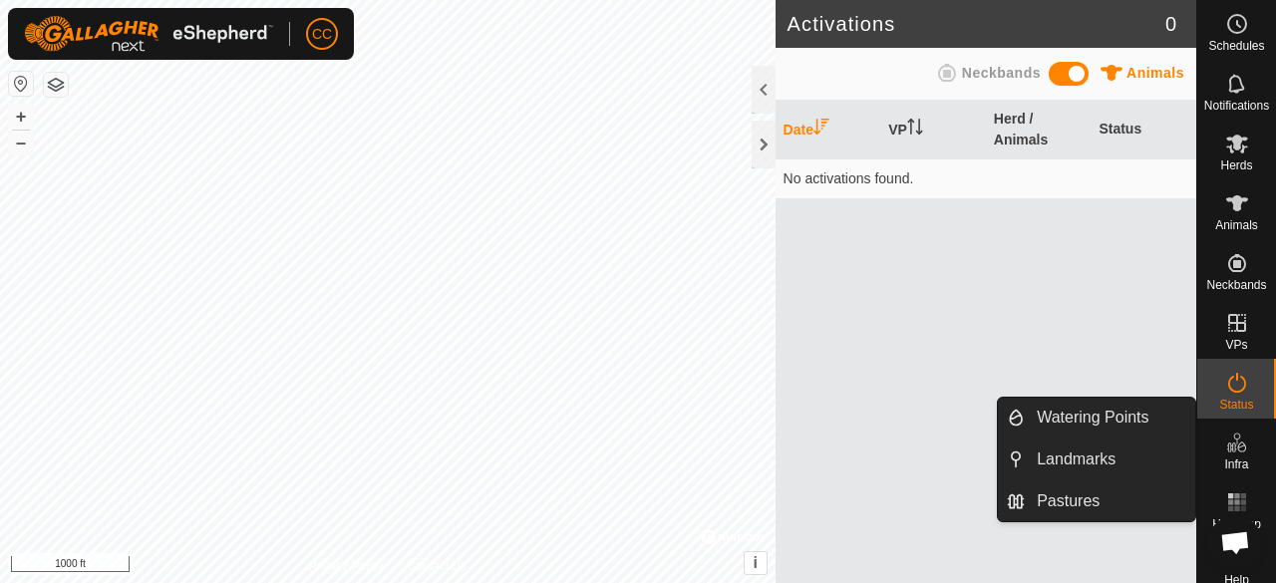
click at [1227, 425] on div "Infra" at bounding box center [1236, 449] width 79 height 60
click at [1115, 495] on link "Pastures" at bounding box center [1110, 501] width 170 height 40
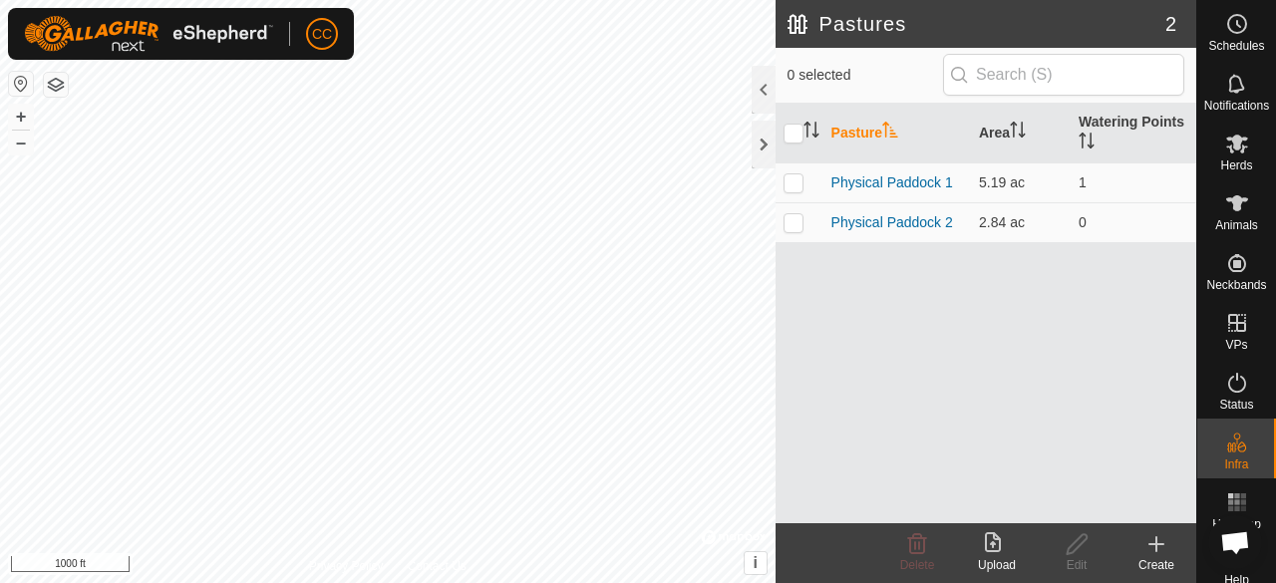
click at [792, 219] on p-checkbox at bounding box center [793, 222] width 20 height 16
click at [916, 547] on icon at bounding box center [917, 544] width 24 height 24
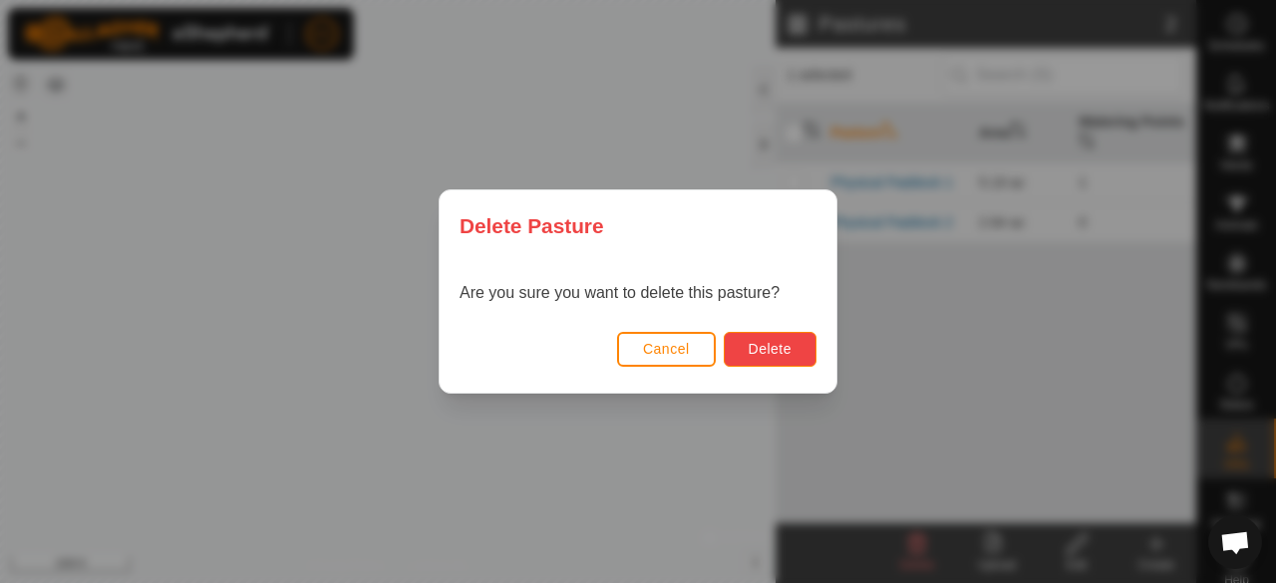
click at [802, 343] on button "Delete" at bounding box center [770, 349] width 93 height 35
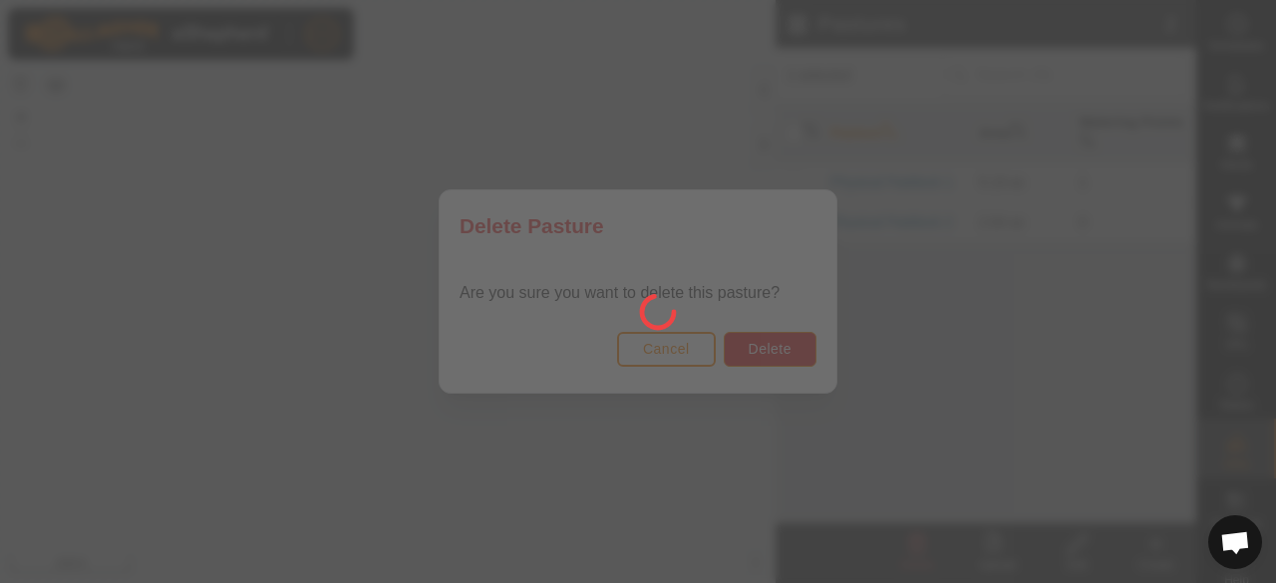
checkbox input "false"
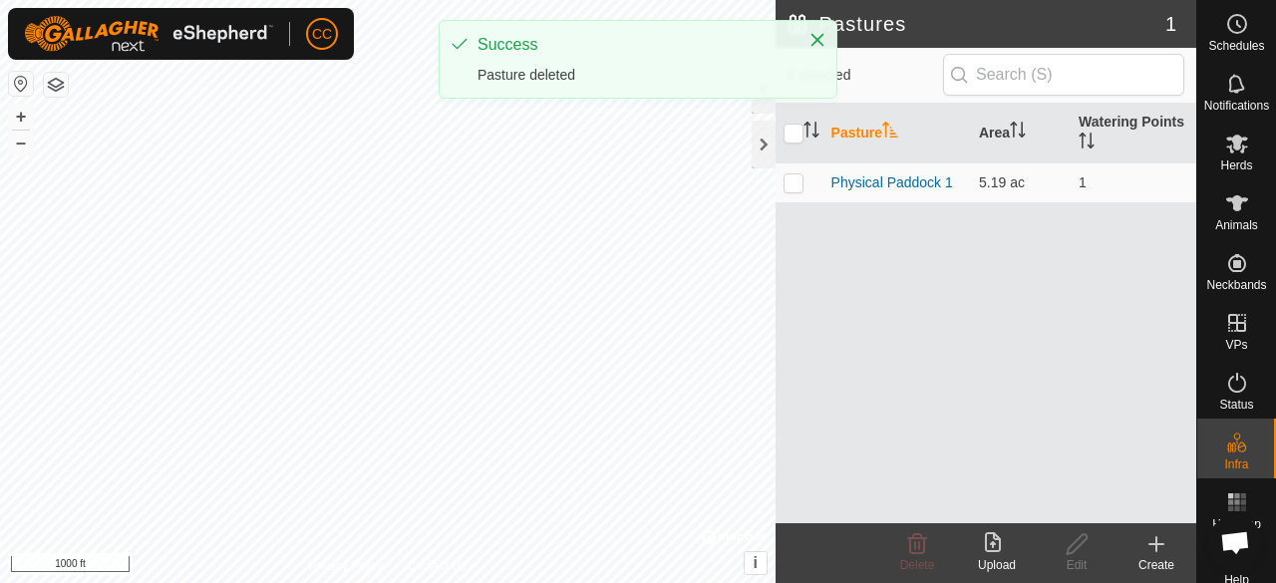
click at [826, 34] on button "Close" at bounding box center [817, 40] width 28 height 28
